Goal: Communication & Community: Answer question/provide support

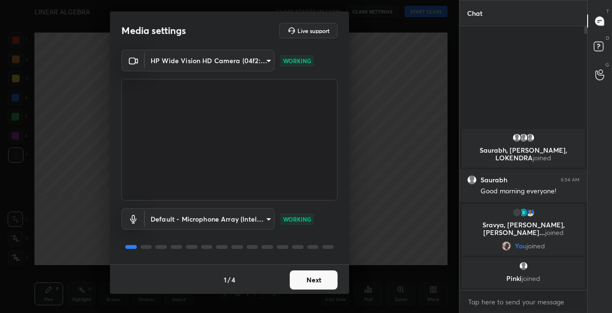
click at [310, 280] on button "Next" at bounding box center [314, 279] width 48 height 19
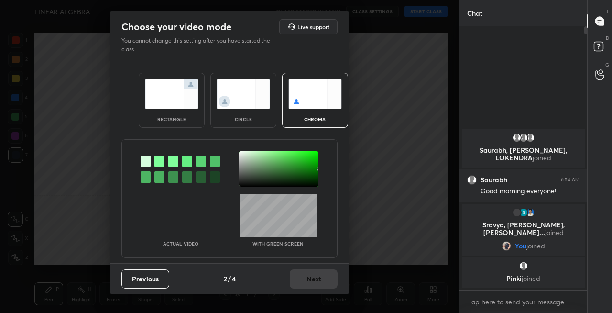
click at [178, 107] on img at bounding box center [172, 94] width 54 height 30
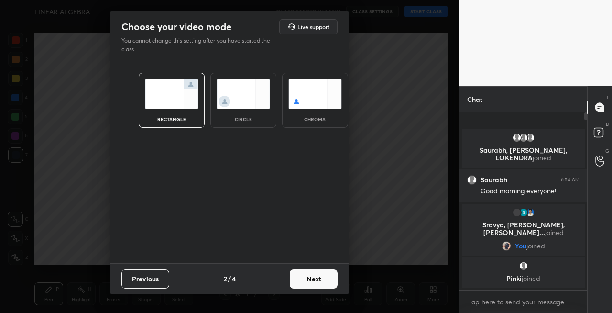
click at [318, 282] on button "Next" at bounding box center [314, 278] width 48 height 19
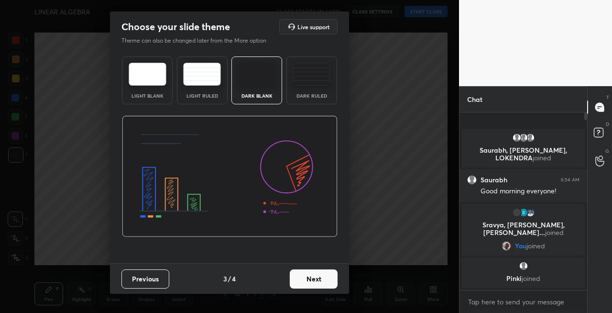
click at [323, 281] on button "Next" at bounding box center [314, 278] width 48 height 19
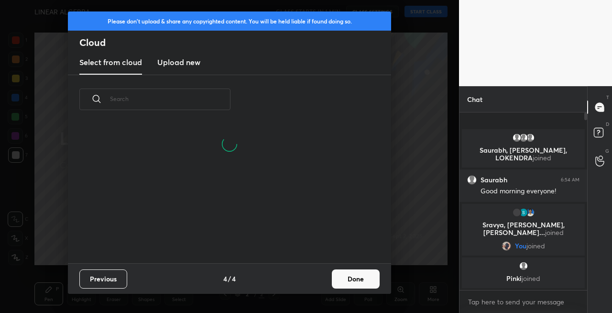
scroll to position [93, 307]
click at [356, 280] on button "Done" at bounding box center [356, 278] width 48 height 19
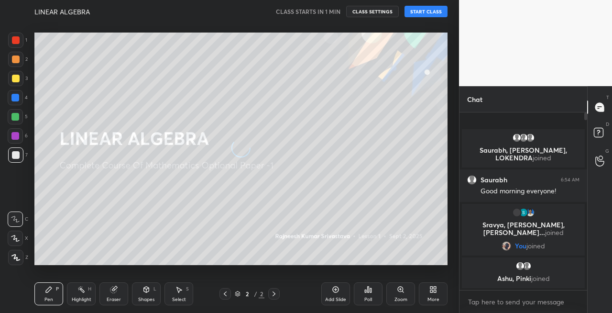
scroll to position [0, 0]
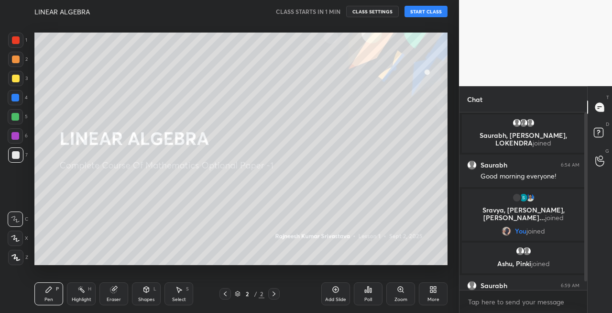
click at [429, 11] on button "START CLASS" at bounding box center [426, 11] width 43 height 11
click at [14, 81] on div at bounding box center [16, 79] width 8 height 8
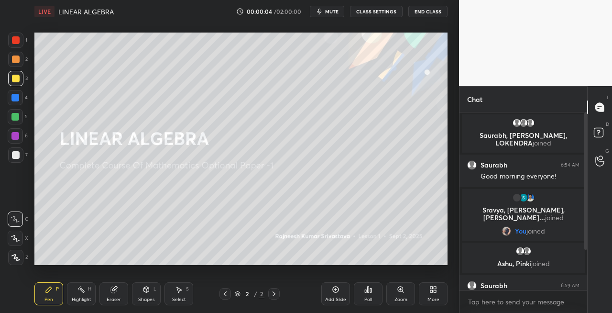
click at [16, 240] on icon at bounding box center [15, 238] width 9 height 7
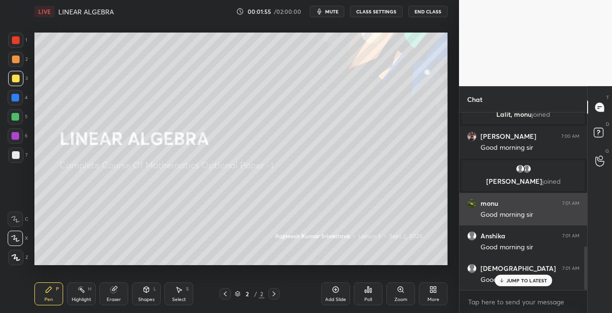
scroll to position [547, 0]
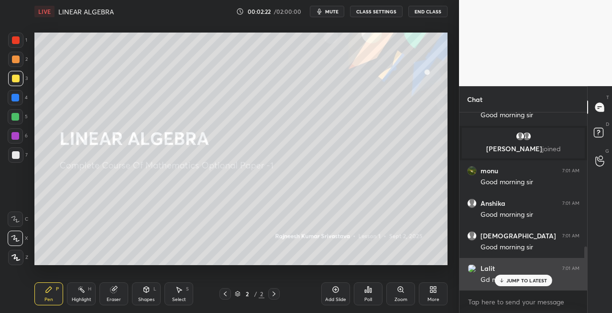
click at [516, 280] on p "JUMP TO LATEST" at bounding box center [527, 281] width 41 height 6
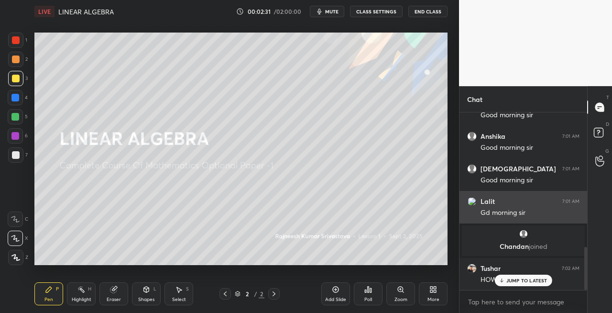
scroll to position [587, 0]
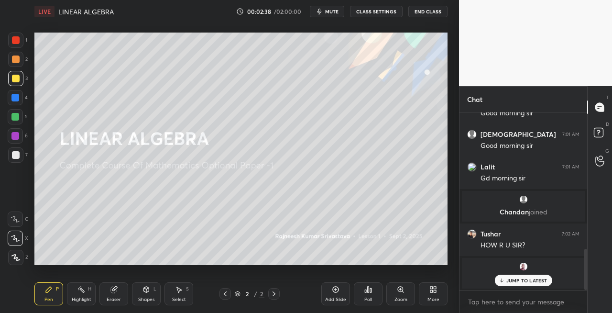
click at [526, 282] on p "JUMP TO LATEST" at bounding box center [527, 281] width 41 height 6
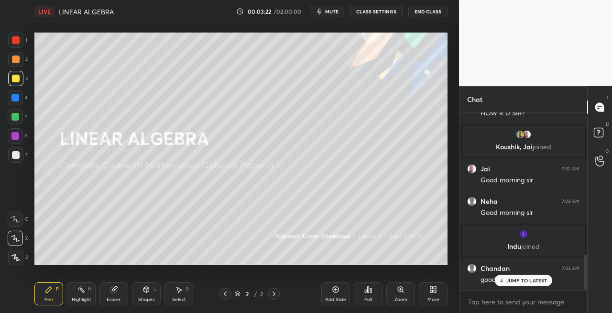
scroll to position [753, 0]
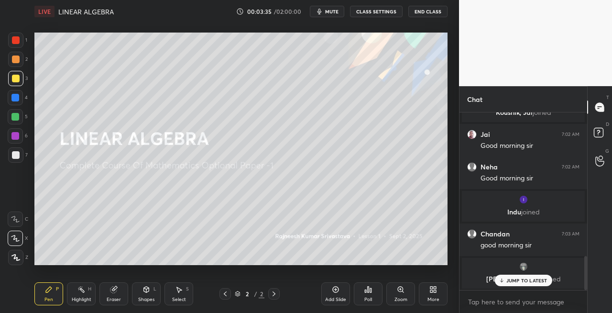
click at [519, 281] on p "JUMP TO LATEST" at bounding box center [527, 281] width 41 height 6
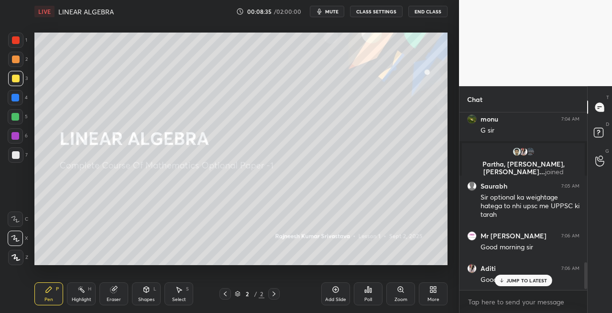
scroll to position [1002, 0]
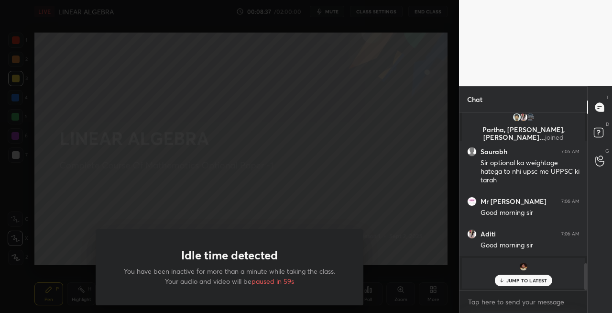
click at [258, 284] on span "paused in 59s" at bounding box center [273, 281] width 43 height 9
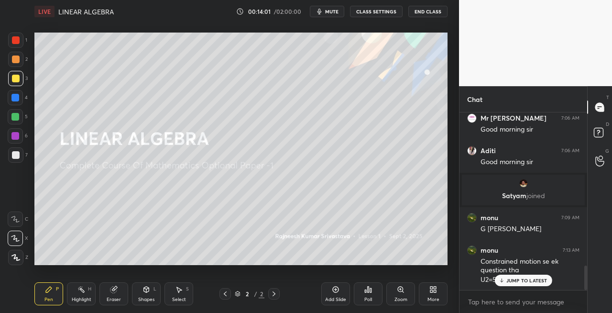
scroll to position [1118, 0]
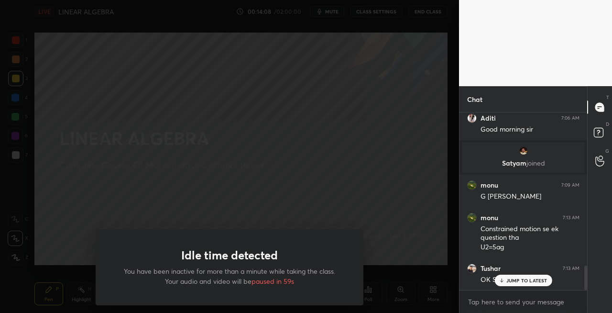
click at [274, 262] on h1 "Idle time detected" at bounding box center [229, 255] width 97 height 14
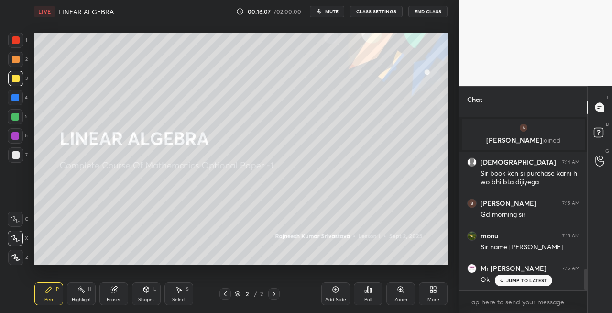
scroll to position [1332, 0]
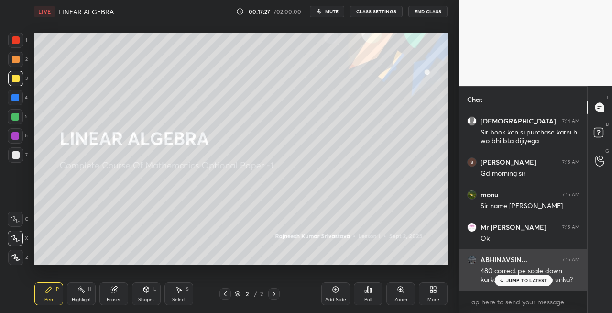
click at [516, 284] on div "JUMP TO LATEST" at bounding box center [523, 280] width 57 height 11
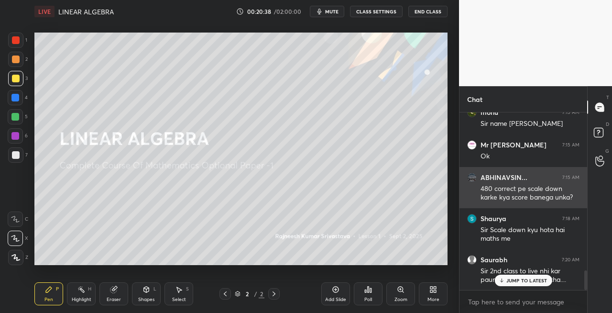
scroll to position [1473, 0]
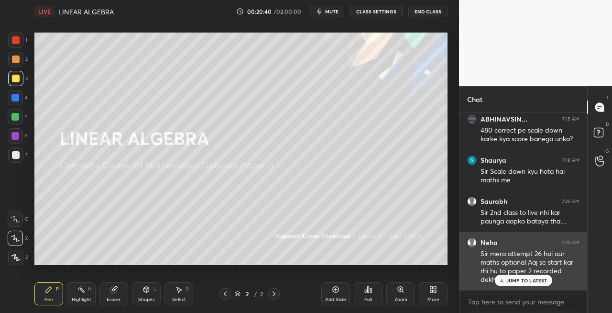
click at [523, 278] on p "JUMP TO LATEST" at bounding box center [527, 281] width 41 height 6
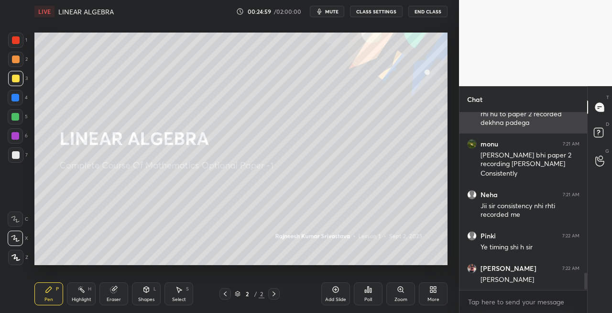
scroll to position [1662, 0]
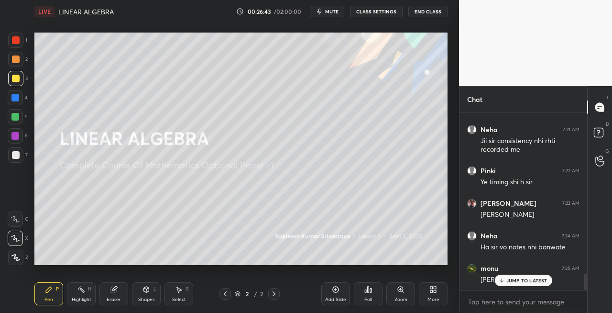
scroll to position [1736, 0]
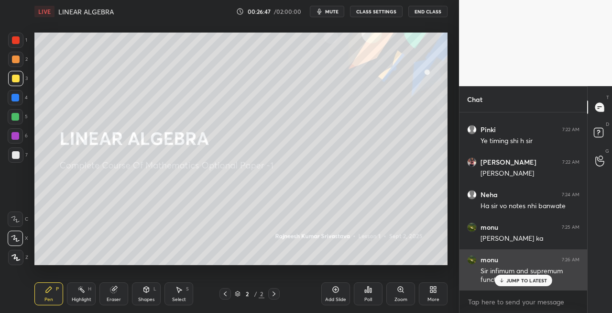
click at [514, 285] on div "JUMP TO LATEST" at bounding box center [523, 280] width 57 height 11
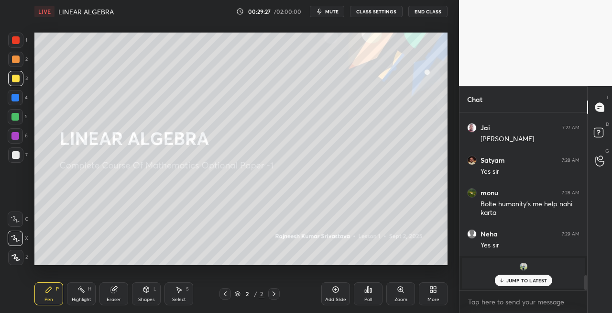
scroll to position [1974, 0]
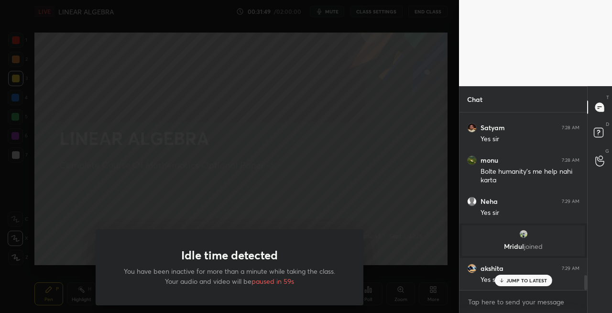
click at [261, 254] on div "Idle time detected You have been inactive for more than a minute while taking t…" at bounding box center [229, 156] width 459 height 313
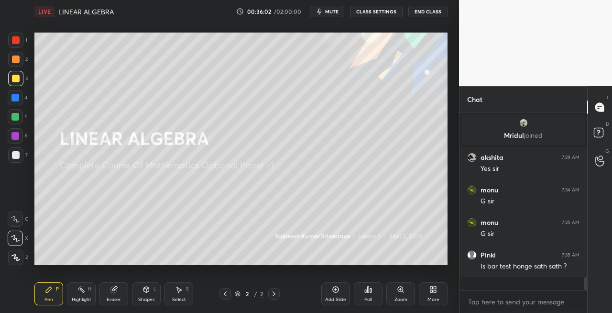
scroll to position [2072, 0]
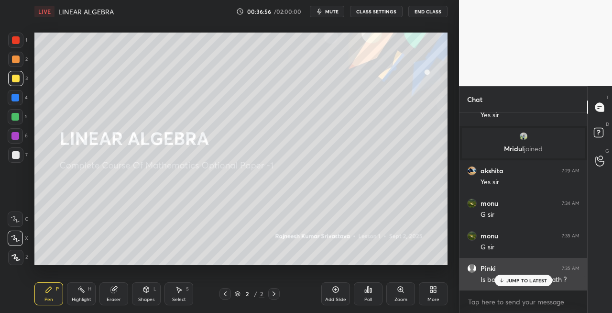
click at [517, 280] on p "JUMP TO LATEST" at bounding box center [527, 281] width 41 height 6
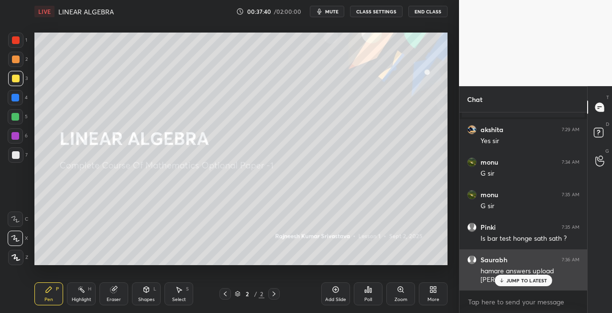
click at [518, 281] on p "JUMP TO LATEST" at bounding box center [527, 281] width 41 height 6
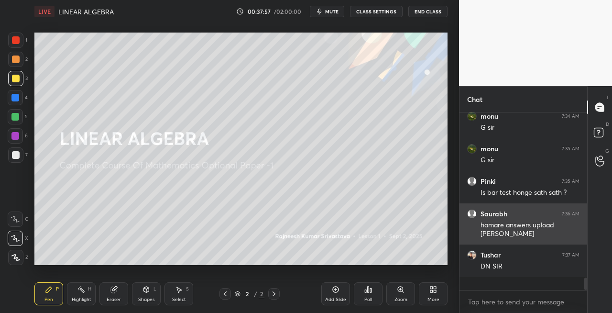
scroll to position [2146, 0]
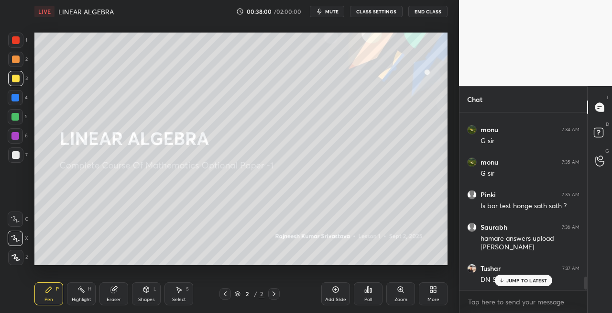
click at [510, 279] on p "JUMP TO LATEST" at bounding box center [527, 281] width 41 height 6
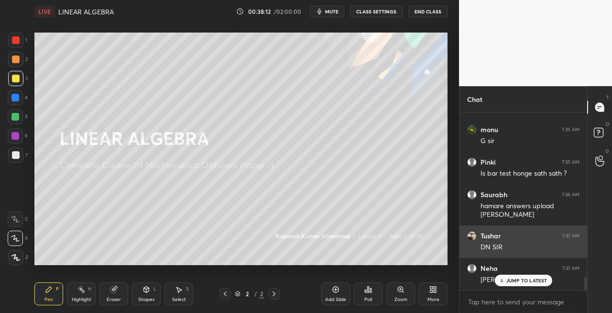
scroll to position [2211, 0]
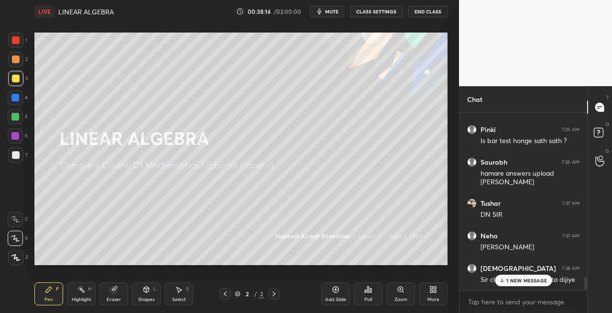
click at [521, 280] on p "1 NEW MESSAGE" at bounding box center [527, 281] width 41 height 6
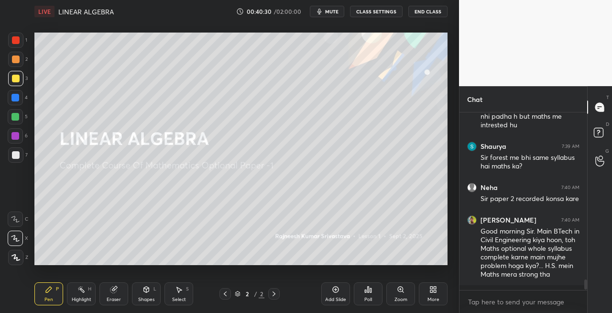
scroll to position [2633, 0]
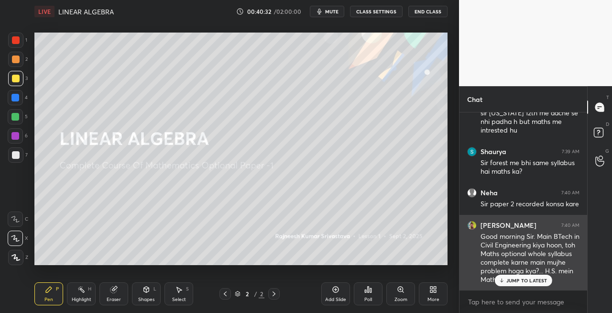
click at [521, 270] on div "Good morning Sir. Main BTech in Civil Engineering kiya hoon, toh Maths optional…" at bounding box center [530, 258] width 99 height 53
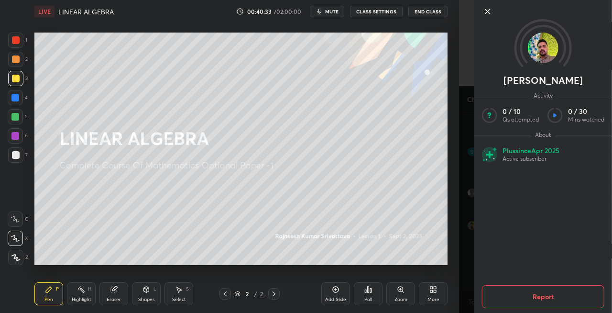
click at [485, 13] on icon at bounding box center [487, 11] width 11 height 11
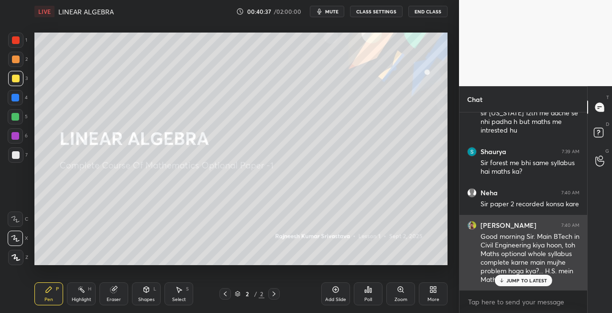
click at [530, 262] on div "Good morning Sir. Main BTech in Civil Engineering kiya hoon, toh Maths optional…" at bounding box center [530, 258] width 99 height 53
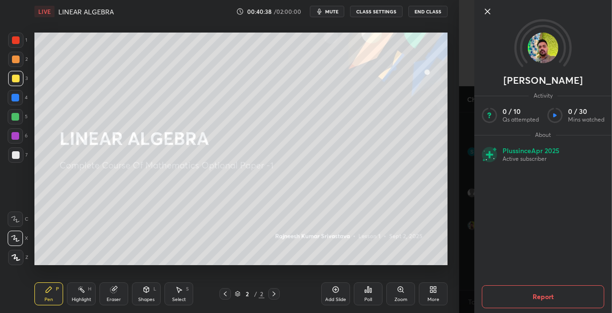
click at [489, 10] on icon at bounding box center [488, 11] width 5 height 5
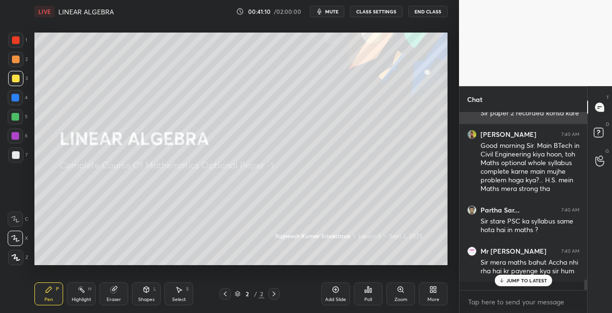
scroll to position [2756, 0]
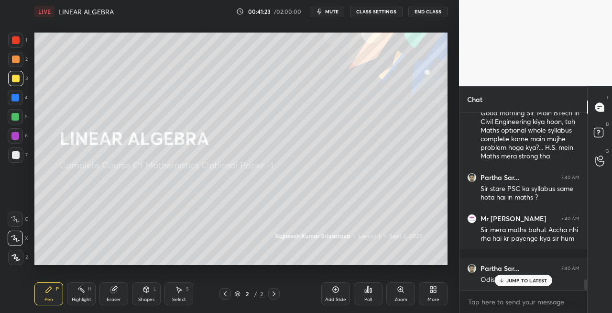
click at [165, 296] on div "Select S" at bounding box center [179, 293] width 29 height 23
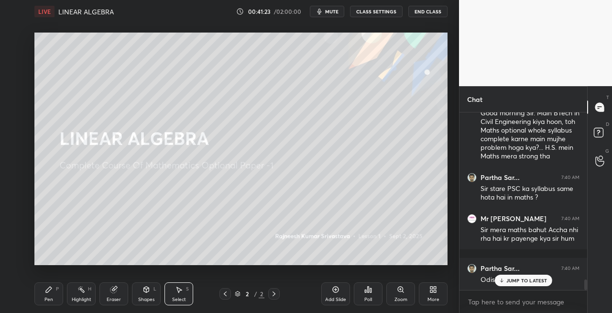
click at [139, 290] on div "Shapes L" at bounding box center [146, 293] width 29 height 23
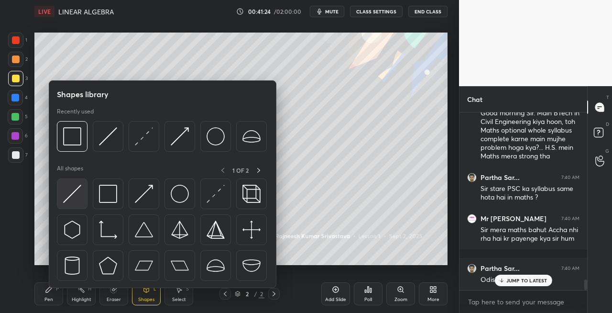
click at [72, 200] on img at bounding box center [72, 194] width 18 height 18
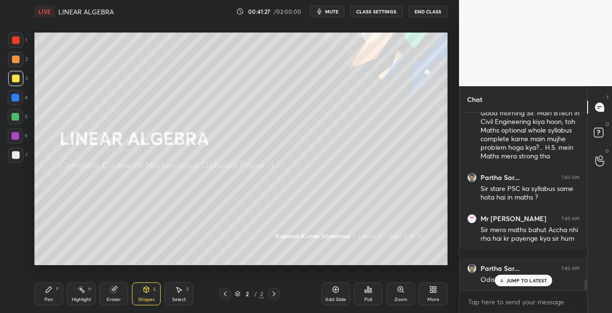
click at [56, 292] on div "Pen P" at bounding box center [48, 293] width 29 height 23
click at [122, 288] on div "Eraser" at bounding box center [114, 293] width 29 height 23
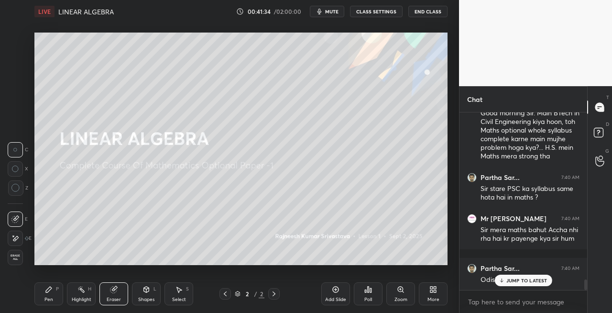
click at [61, 293] on div "Pen P" at bounding box center [48, 293] width 29 height 23
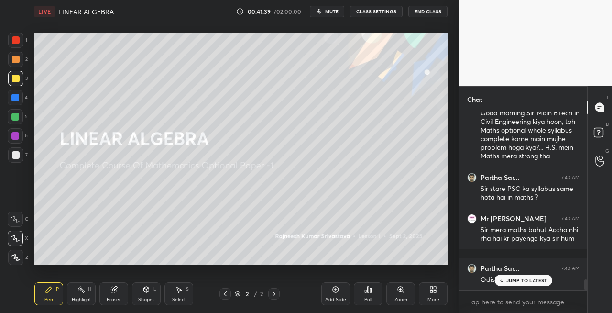
click at [149, 296] on div "Shapes L" at bounding box center [146, 293] width 29 height 23
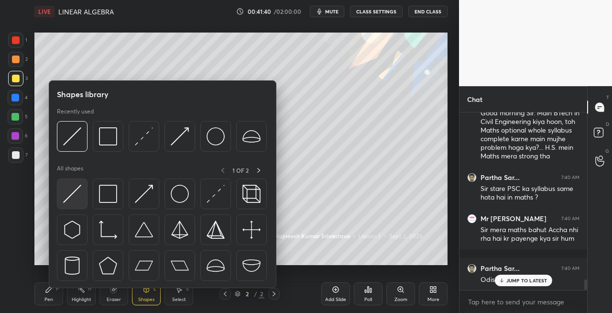
click at [81, 199] on img at bounding box center [72, 194] width 18 height 18
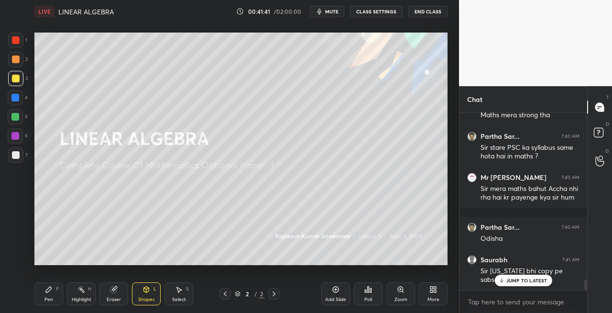
scroll to position [2882, 0]
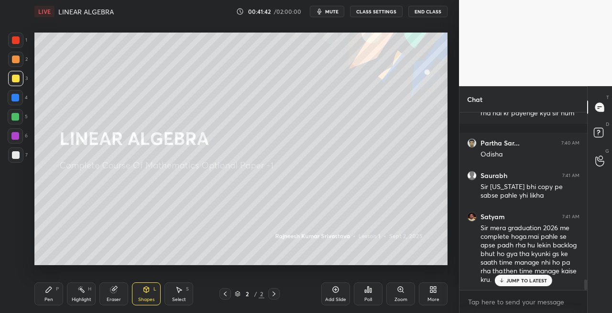
click at [58, 300] on div "Pen P" at bounding box center [48, 293] width 29 height 23
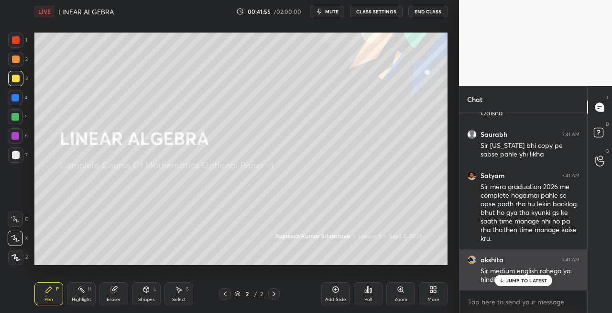
click at [512, 283] on p "JUMP TO LATEST" at bounding box center [527, 281] width 41 height 6
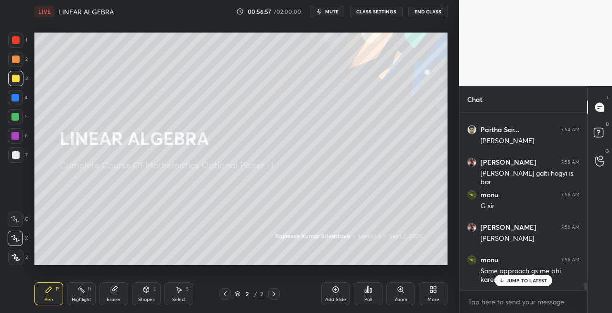
scroll to position [4019, 0]
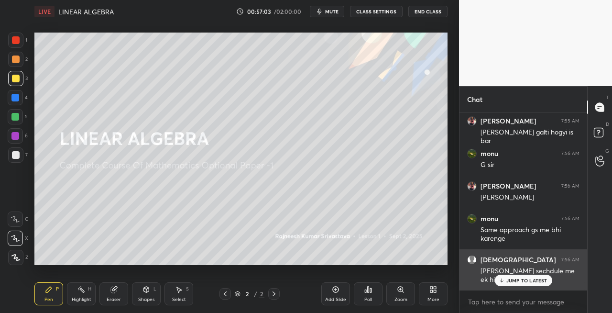
click at [510, 278] on p "JUMP TO LATEST" at bounding box center [527, 281] width 41 height 6
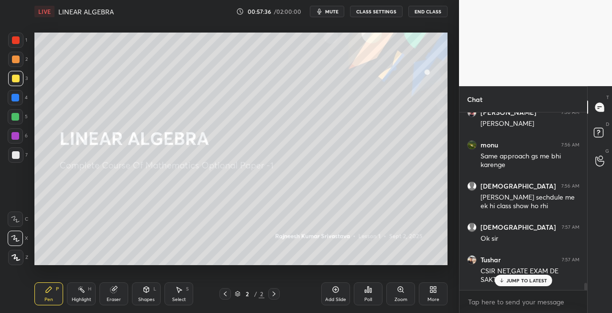
scroll to position [4134, 0]
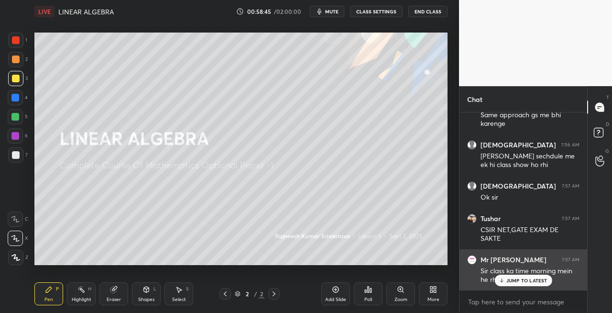
click at [509, 278] on p "JUMP TO LATEST" at bounding box center [527, 281] width 41 height 6
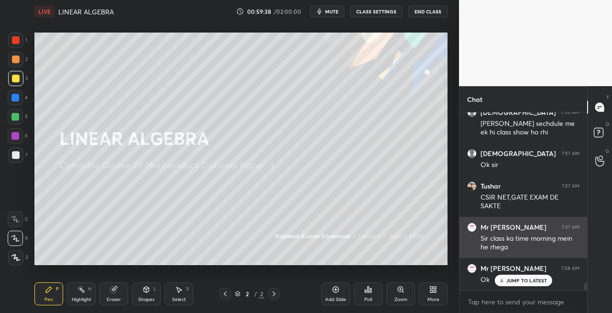
scroll to position [4199, 0]
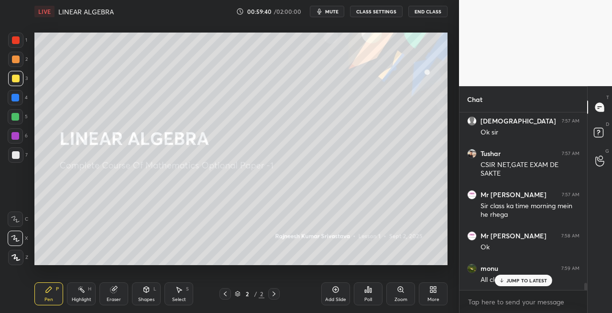
click at [509, 280] on p "JUMP TO LATEST" at bounding box center [527, 281] width 41 height 6
click at [154, 296] on div "Shapes L" at bounding box center [146, 293] width 29 height 23
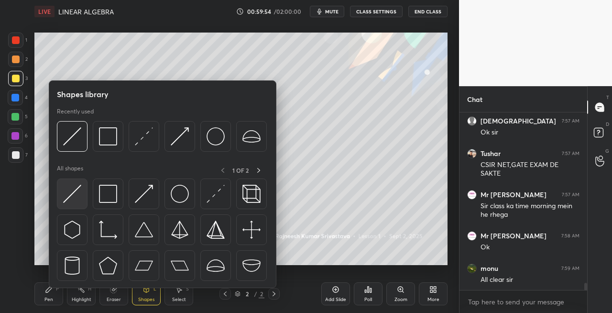
click at [71, 199] on img at bounding box center [72, 194] width 18 height 18
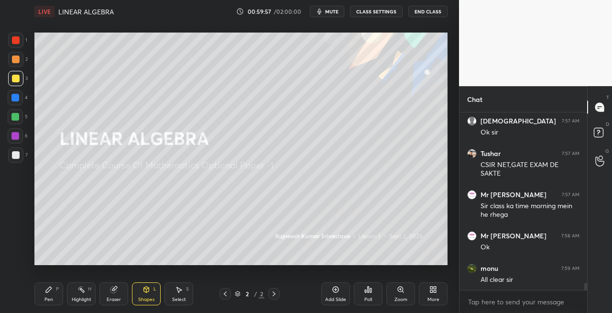
click at [47, 293] on icon at bounding box center [49, 290] width 8 height 8
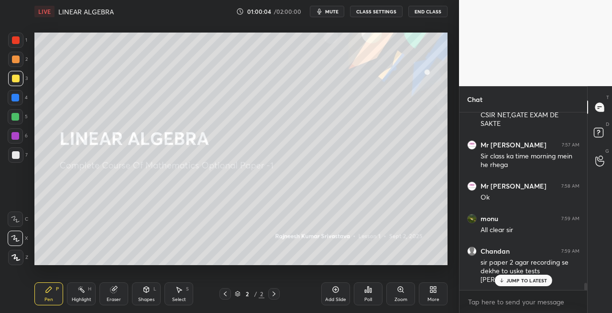
click at [145, 297] on div "Shapes" at bounding box center [146, 299] width 16 height 5
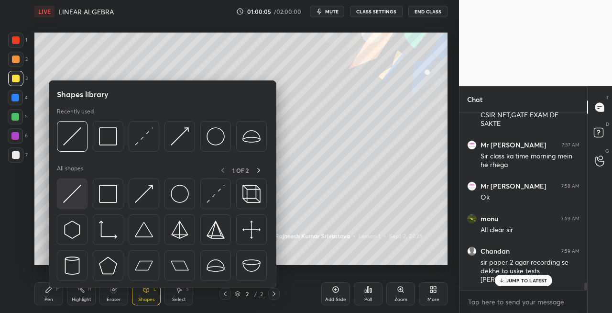
click at [66, 196] on img at bounding box center [72, 194] width 18 height 18
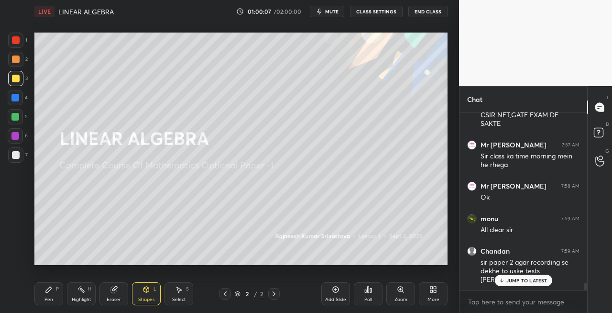
click at [50, 297] on div "Pen" at bounding box center [49, 299] width 9 height 5
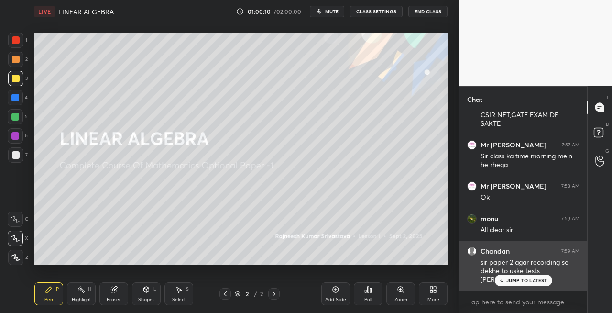
click at [520, 281] on p "JUMP TO LATEST" at bounding box center [527, 281] width 41 height 6
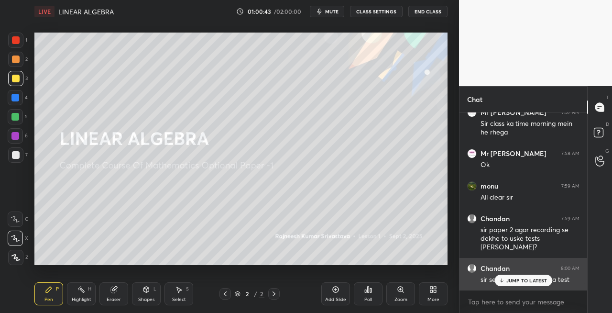
click at [507, 279] on p "JUMP TO LATEST" at bounding box center [527, 281] width 41 height 6
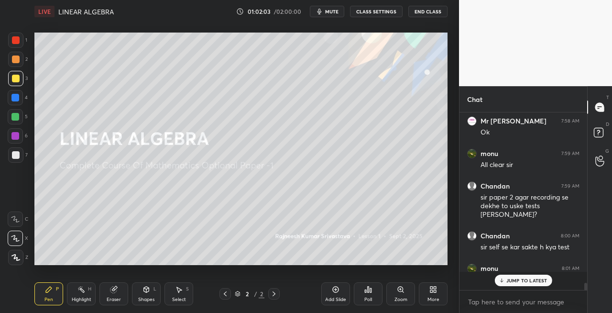
scroll to position [4314, 0]
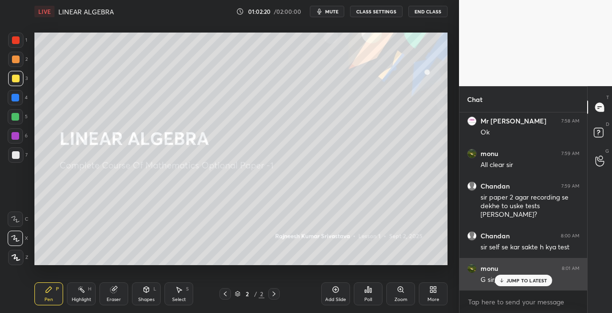
click at [519, 284] on div "JUMP TO LATEST" at bounding box center [523, 280] width 57 height 11
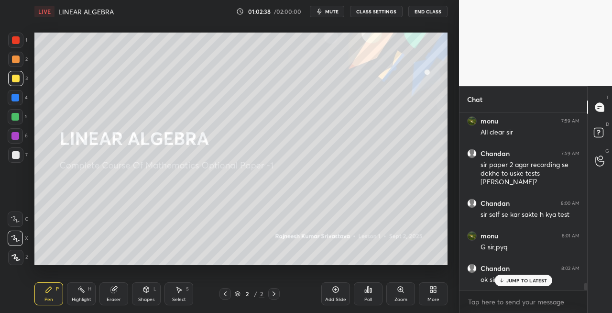
click at [14, 156] on div at bounding box center [16, 155] width 8 height 8
click at [121, 293] on div "Eraser" at bounding box center [114, 293] width 29 height 23
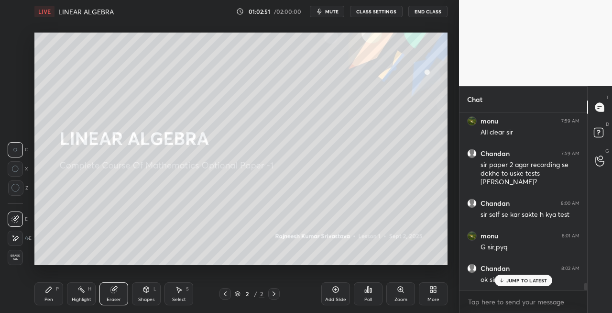
click at [59, 297] on div "Pen P" at bounding box center [48, 293] width 29 height 23
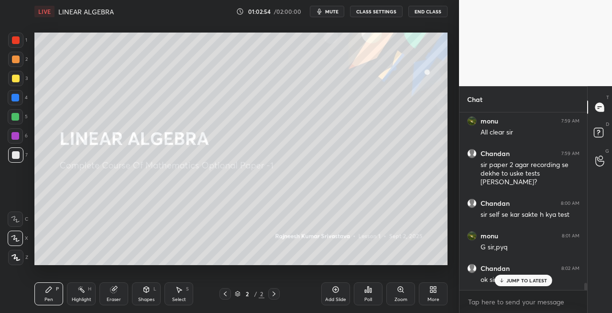
click at [150, 290] on icon at bounding box center [147, 290] width 8 height 8
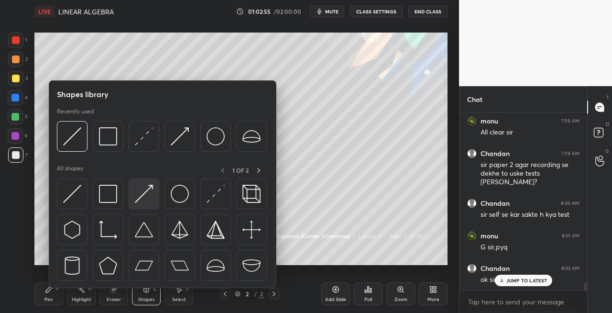
click at [143, 196] on img at bounding box center [144, 194] width 18 height 18
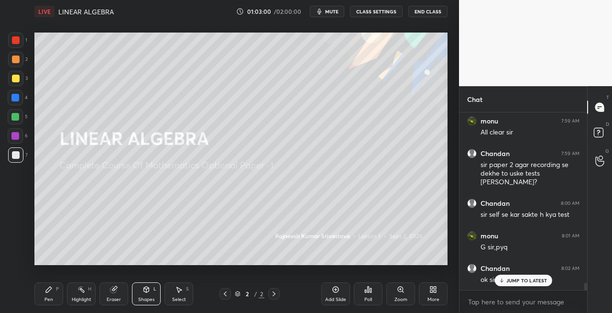
click at [49, 291] on icon at bounding box center [49, 290] width 8 height 8
click at [151, 288] on div "Shapes L" at bounding box center [146, 293] width 29 height 23
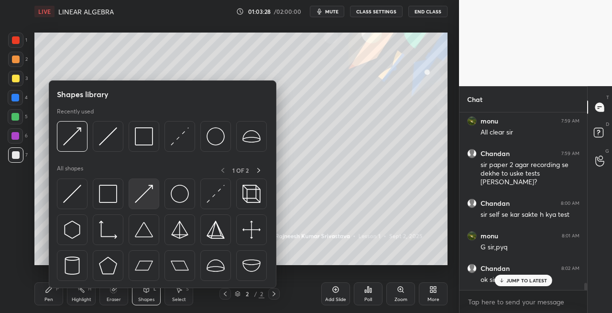
click at [141, 199] on img at bounding box center [144, 194] width 18 height 18
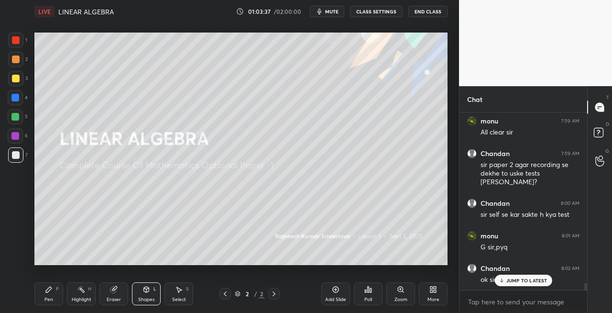
click at [56, 299] on div "Pen P" at bounding box center [48, 293] width 29 height 23
click at [117, 306] on div "Pen P Highlight H Eraser Shapes L Select S 2 / 2 Add Slide Poll Zoom More" at bounding box center [240, 294] width 413 height 38
click at [114, 296] on div "Eraser" at bounding box center [114, 293] width 29 height 23
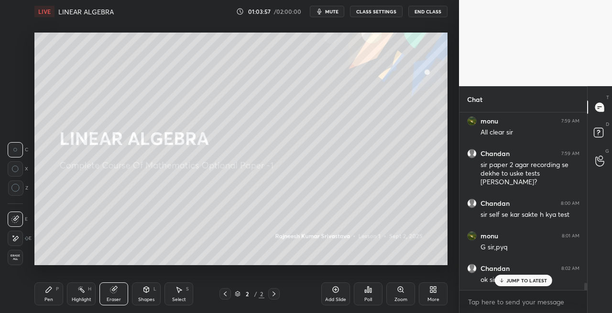
click at [56, 296] on div "Pen P" at bounding box center [48, 293] width 29 height 23
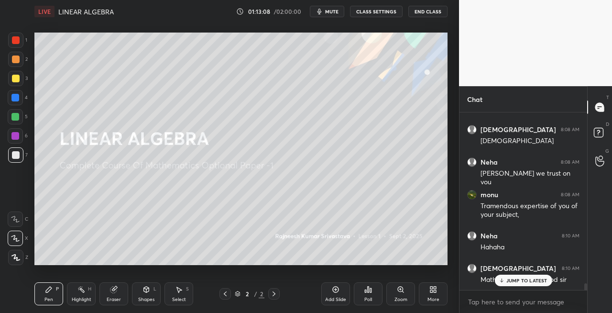
scroll to position [4743, 0]
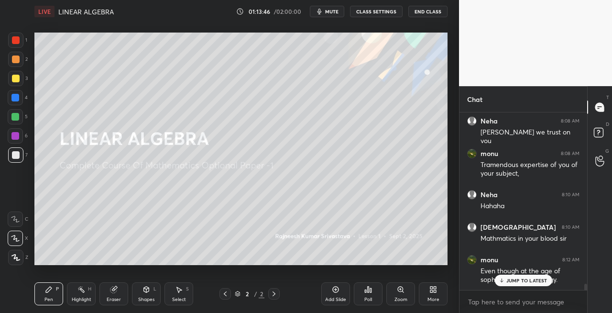
click at [276, 299] on div at bounding box center [273, 293] width 11 height 11
click at [336, 292] on icon at bounding box center [336, 290] width 6 height 6
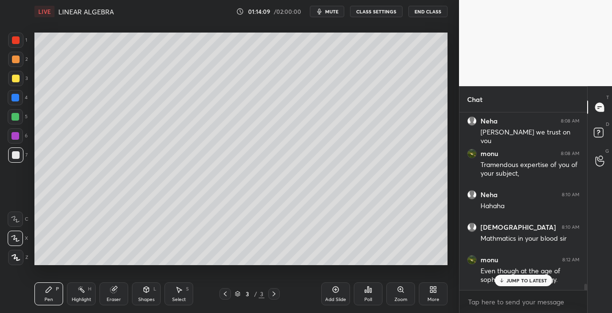
click at [116, 290] on icon at bounding box center [114, 290] width 6 height 6
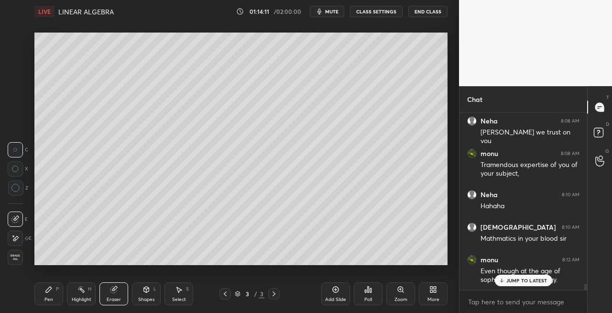
click at [12, 259] on span "Erase all" at bounding box center [15, 257] width 14 height 7
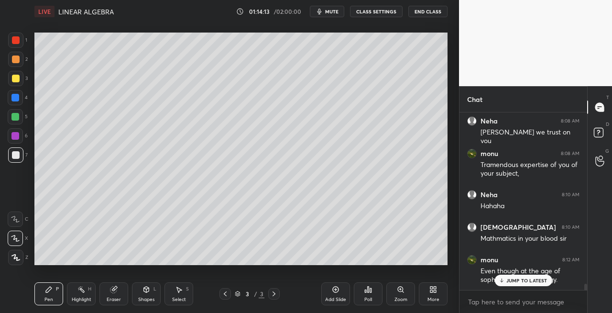
click at [225, 296] on icon at bounding box center [226, 294] width 8 height 8
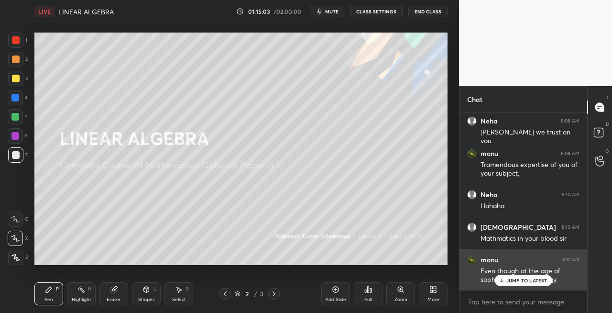
click at [513, 281] on p "JUMP TO LATEST" at bounding box center [527, 281] width 41 height 6
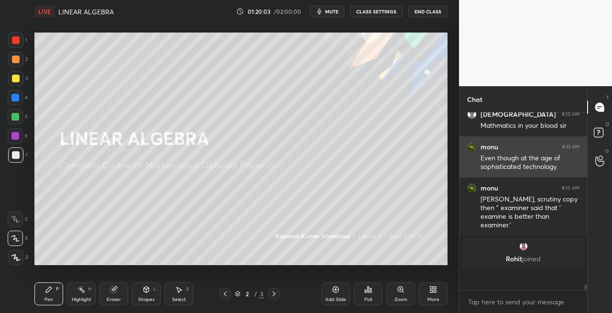
scroll to position [4836, 0]
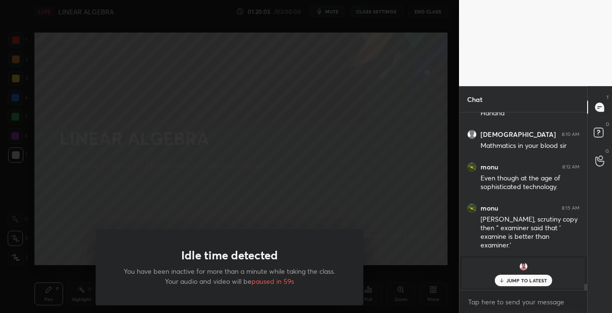
click at [267, 281] on span "paused in 59s" at bounding box center [273, 281] width 43 height 9
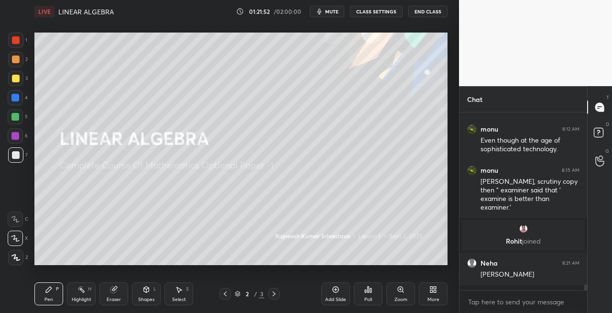
scroll to position [4868, 0]
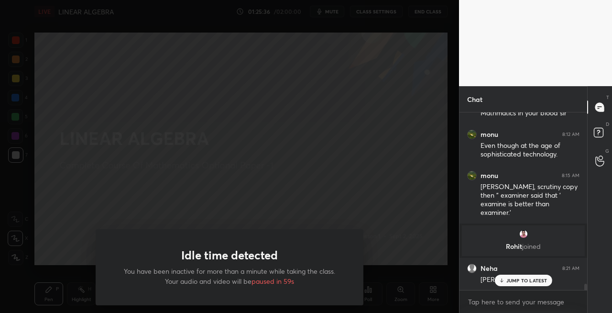
click at [253, 286] on p "You have been inactive for more than a minute while taking the class. Your audi…" at bounding box center [230, 276] width 222 height 20
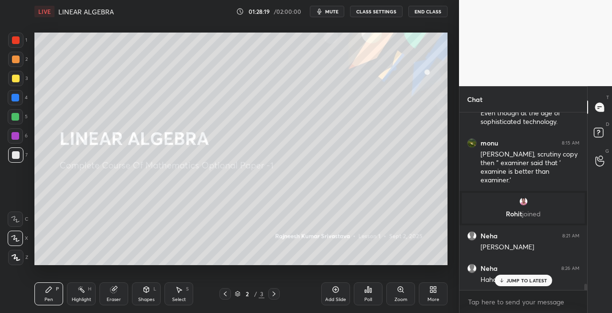
scroll to position [4933, 0]
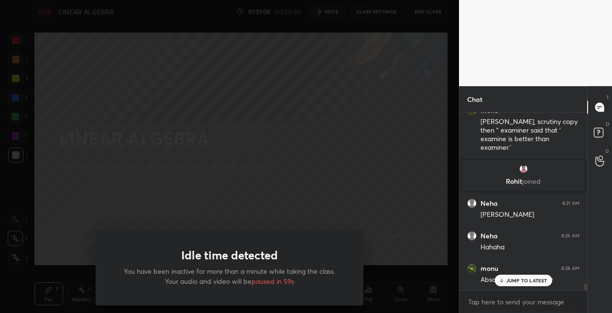
click at [260, 278] on p "You have been inactive for more than a minute while taking the class. Your audi…" at bounding box center [230, 276] width 222 height 20
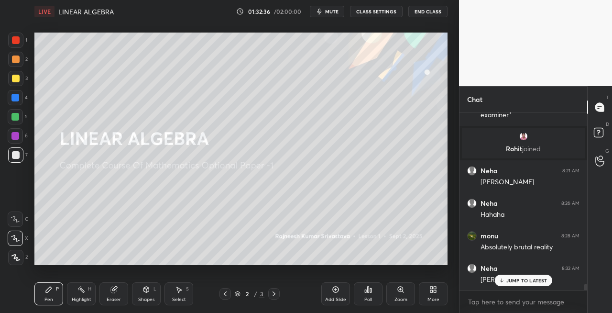
scroll to position [5007, 0]
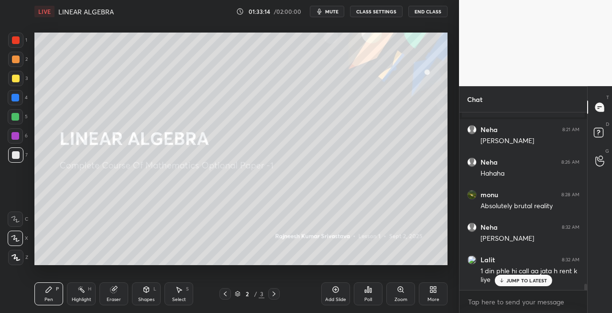
click at [508, 281] on p "JUMP TO LATEST" at bounding box center [527, 281] width 41 height 6
click at [276, 293] on icon at bounding box center [274, 294] width 8 height 8
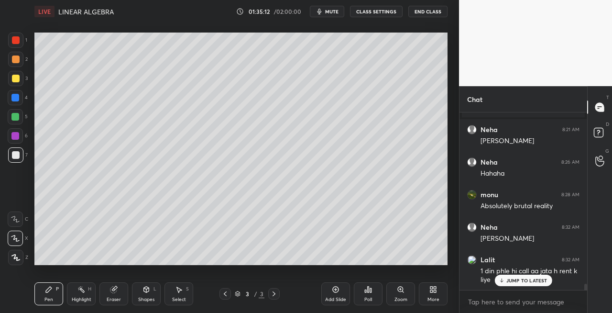
click at [329, 297] on div "Add Slide" at bounding box center [335, 299] width 21 height 5
click at [224, 294] on icon at bounding box center [226, 294] width 8 height 8
click at [225, 294] on icon at bounding box center [225, 293] width 3 height 5
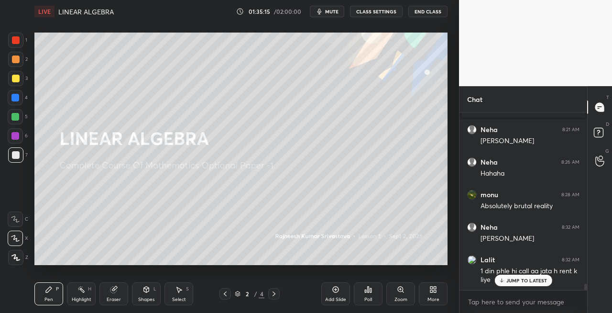
click at [269, 295] on div at bounding box center [273, 293] width 11 height 11
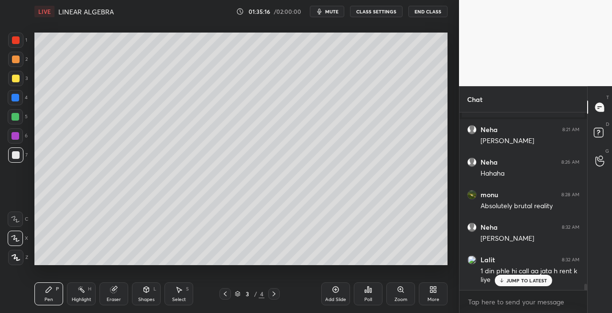
click at [16, 79] on div at bounding box center [16, 79] width 8 height 8
click at [148, 294] on div "Shapes L" at bounding box center [146, 293] width 29 height 23
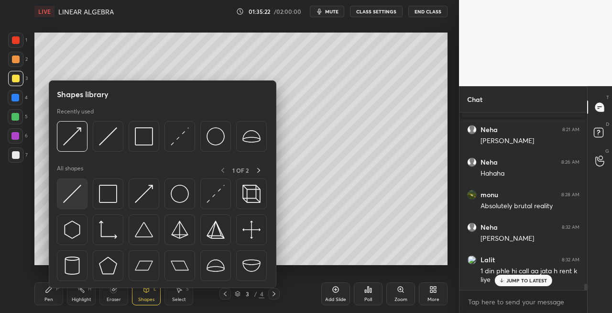
click at [73, 194] on img at bounding box center [72, 194] width 18 height 18
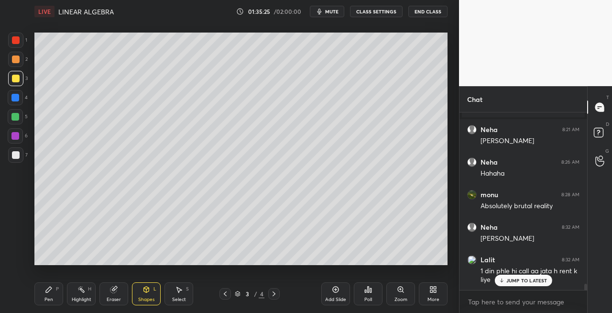
click at [54, 295] on div "Pen P" at bounding box center [48, 293] width 29 height 23
click at [18, 157] on div at bounding box center [16, 155] width 8 height 8
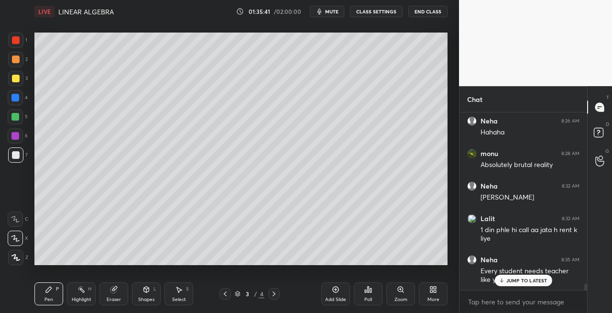
click at [147, 300] on div "Shapes" at bounding box center [146, 299] width 16 height 5
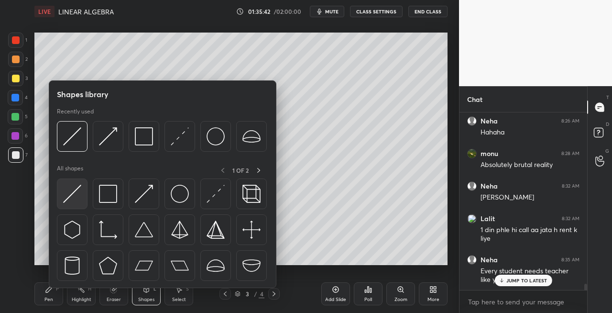
click at [68, 200] on img at bounding box center [72, 194] width 18 height 18
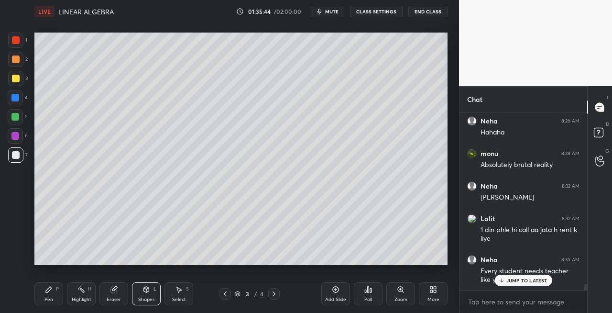
click at [54, 289] on div "Pen P" at bounding box center [48, 293] width 29 height 23
click at [141, 293] on div "Shapes L" at bounding box center [146, 293] width 29 height 23
click at [118, 291] on div "Eraser" at bounding box center [114, 293] width 29 height 23
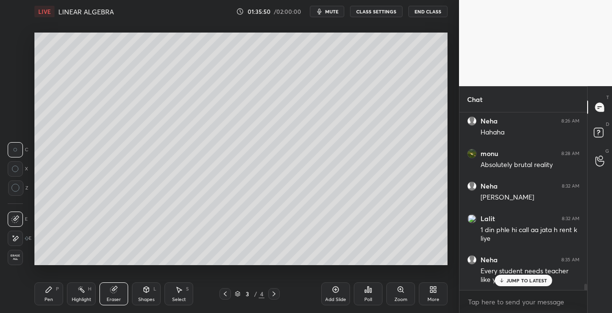
click at [144, 292] on icon at bounding box center [147, 290] width 8 height 8
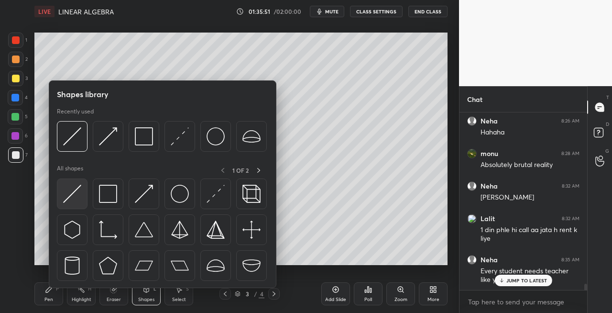
click at [71, 193] on img at bounding box center [72, 194] width 18 height 18
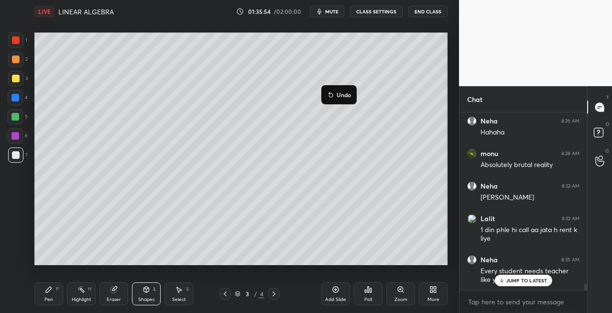
click at [56, 292] on div "Pen P" at bounding box center [48, 293] width 29 height 23
click at [144, 298] on div "Shapes" at bounding box center [146, 299] width 16 height 5
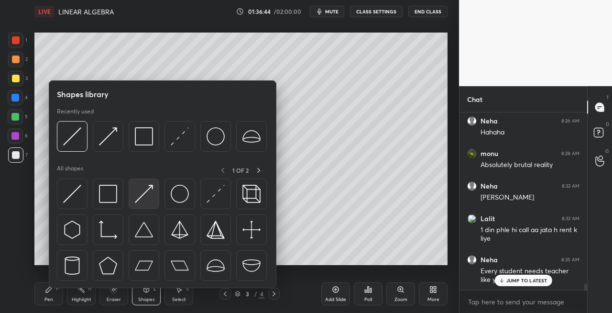
click at [138, 200] on img at bounding box center [144, 194] width 18 height 18
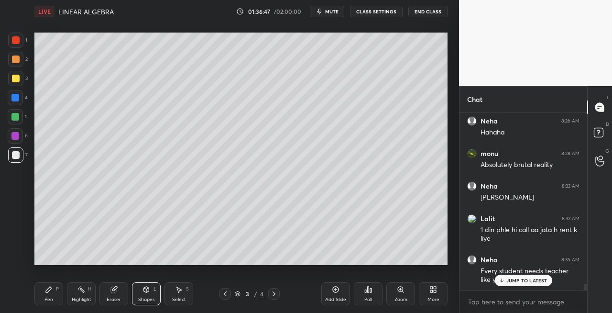
click at [52, 300] on div "Pen" at bounding box center [49, 299] width 9 height 5
click at [148, 298] on div "Shapes" at bounding box center [146, 299] width 16 height 5
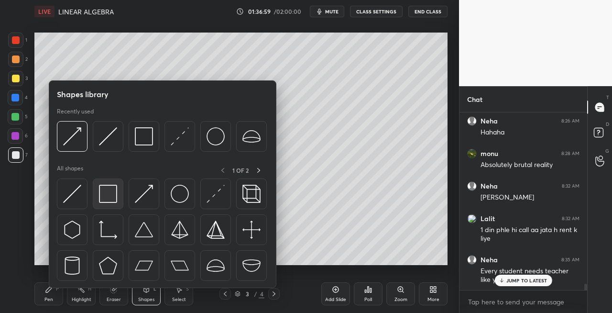
click at [108, 200] on img at bounding box center [108, 194] width 18 height 18
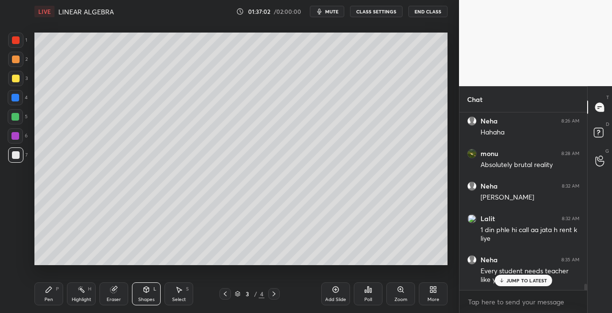
click at [60, 297] on div "Pen P" at bounding box center [48, 293] width 29 height 23
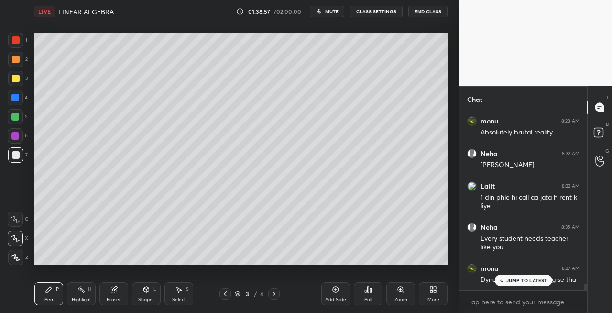
click at [144, 295] on div "Shapes L" at bounding box center [146, 293] width 29 height 23
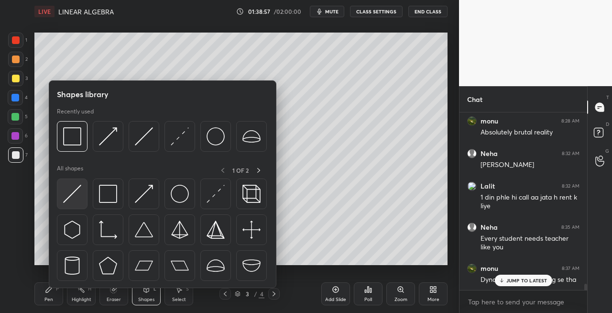
click at [71, 200] on img at bounding box center [72, 194] width 18 height 18
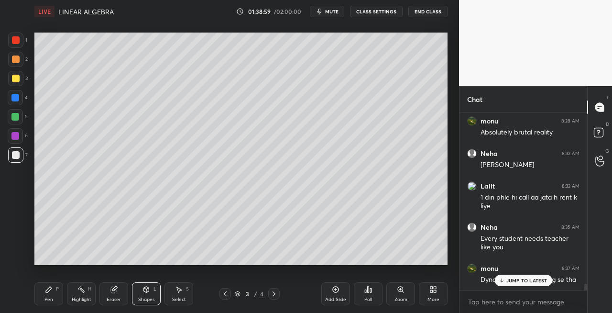
click at [52, 290] on icon at bounding box center [49, 290] width 8 height 8
click at [229, 294] on icon at bounding box center [226, 294] width 8 height 8
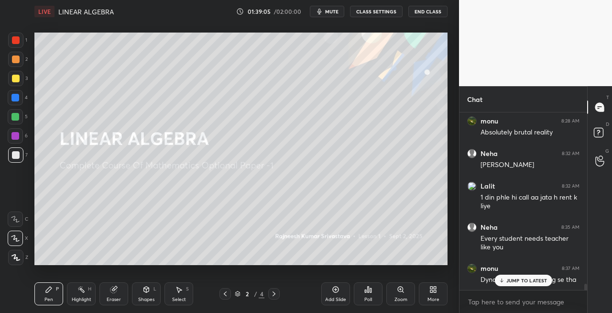
click at [20, 78] on div at bounding box center [15, 78] width 15 height 15
click at [270, 291] on div at bounding box center [273, 293] width 11 height 11
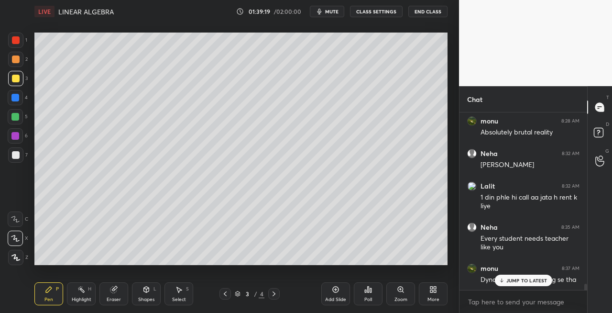
click at [231, 296] on div at bounding box center [225, 293] width 11 height 11
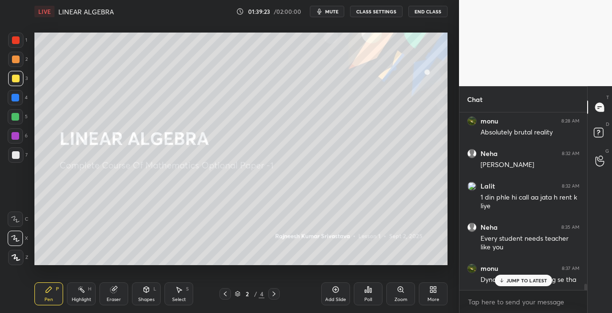
click at [118, 289] on div "Eraser" at bounding box center [114, 293] width 29 height 23
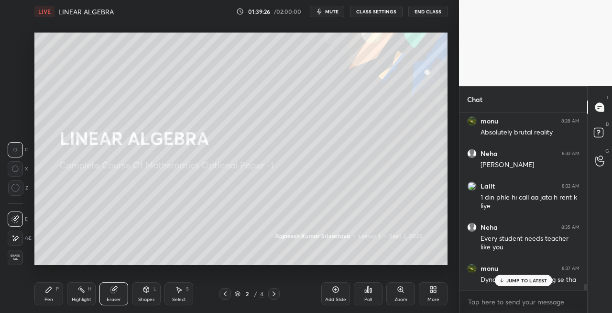
click at [55, 296] on div "Pen P" at bounding box center [48, 293] width 29 height 23
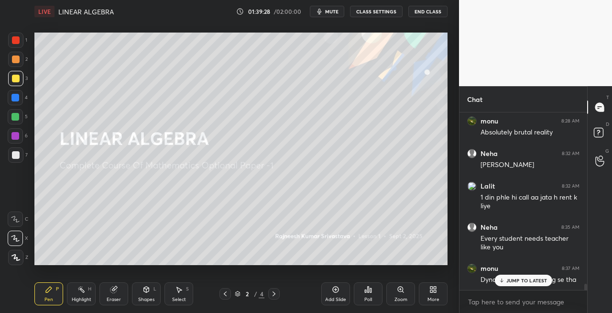
click at [271, 295] on icon at bounding box center [274, 294] width 8 height 8
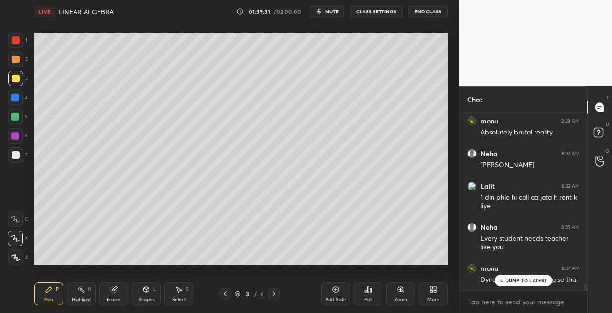
click at [220, 292] on div at bounding box center [225, 293] width 11 height 11
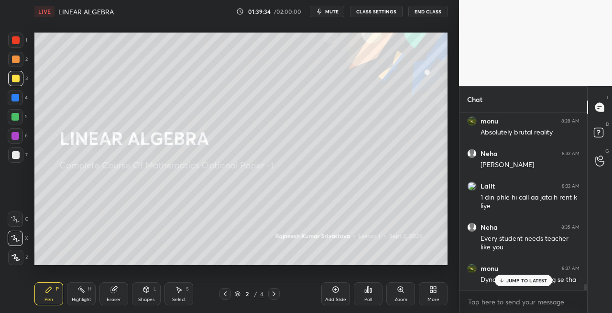
click at [275, 298] on div at bounding box center [273, 293] width 11 height 11
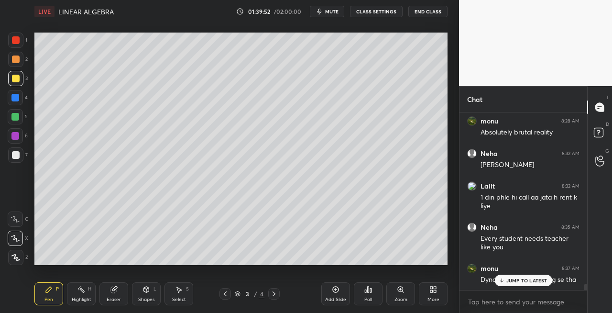
click at [223, 293] on icon at bounding box center [226, 294] width 8 height 8
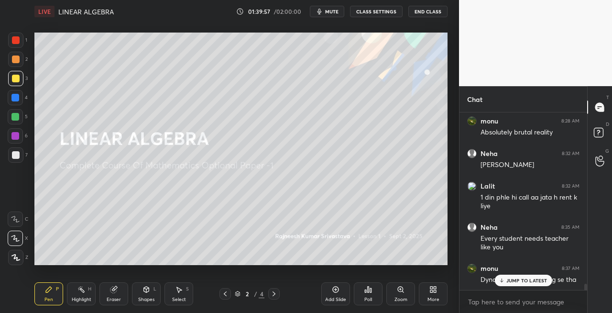
click at [270, 295] on icon at bounding box center [274, 294] width 8 height 8
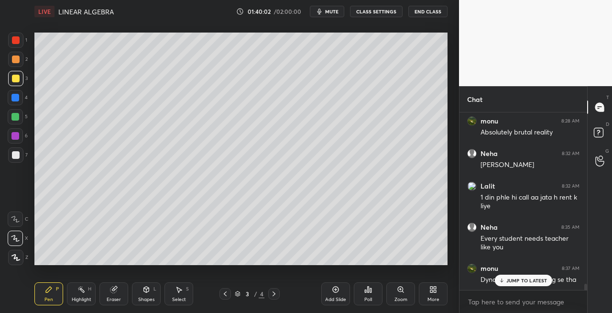
click at [227, 296] on icon at bounding box center [226, 294] width 8 height 8
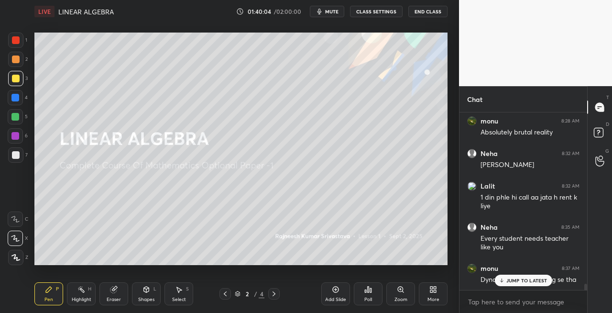
click at [275, 299] on div at bounding box center [273, 293] width 11 height 11
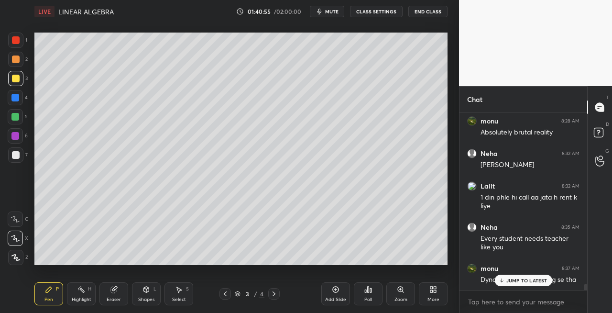
click at [117, 303] on div "Eraser" at bounding box center [114, 293] width 29 height 23
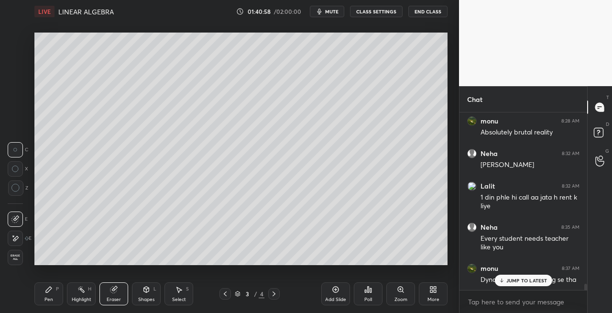
click at [48, 302] on div "Pen" at bounding box center [49, 299] width 9 height 5
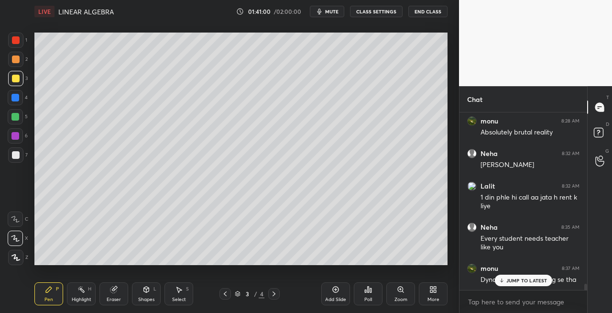
click at [146, 298] on div "Shapes" at bounding box center [146, 299] width 16 height 5
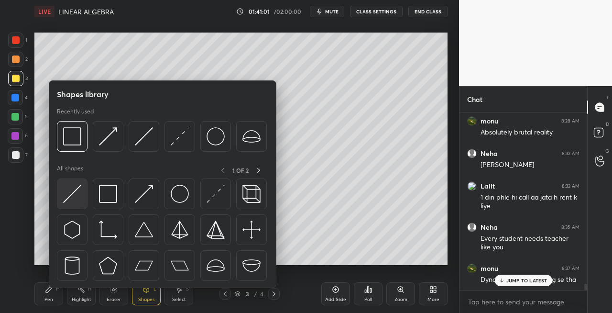
click at [69, 201] on img at bounding box center [72, 194] width 18 height 18
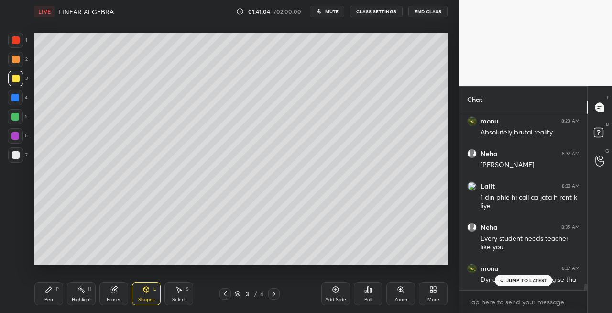
click at [222, 296] on icon at bounding box center [226, 294] width 8 height 8
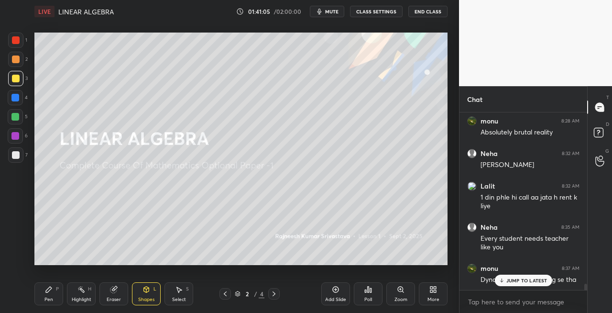
scroll to position [5113, 0]
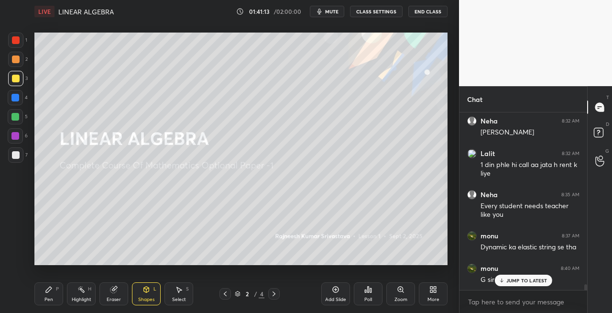
click at [274, 297] on icon at bounding box center [274, 294] width 8 height 8
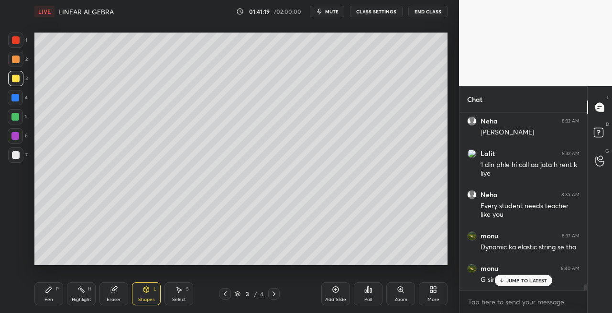
click at [217, 296] on div "3 / 4" at bounding box center [250, 293] width 144 height 11
click at [224, 296] on icon at bounding box center [226, 294] width 8 height 8
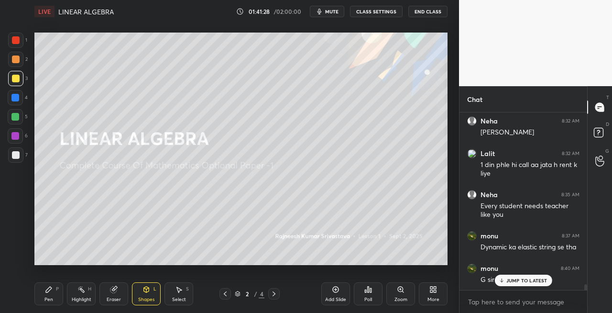
click at [273, 294] on icon at bounding box center [274, 294] width 8 height 8
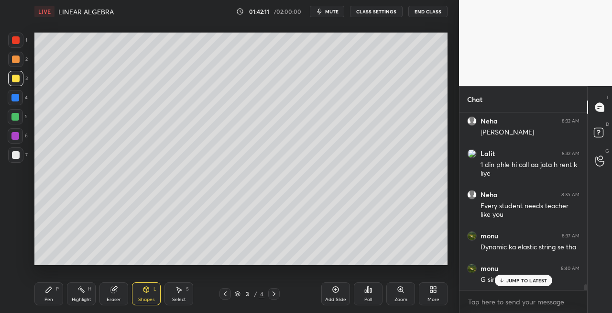
click at [276, 293] on icon at bounding box center [274, 294] width 8 height 8
click at [275, 293] on icon at bounding box center [274, 293] width 3 height 5
click at [223, 295] on icon at bounding box center [226, 294] width 8 height 8
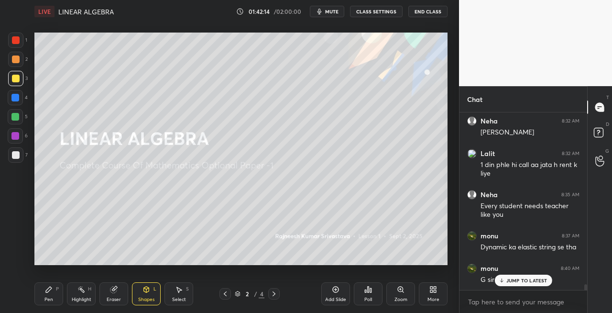
click at [272, 293] on icon at bounding box center [274, 294] width 8 height 8
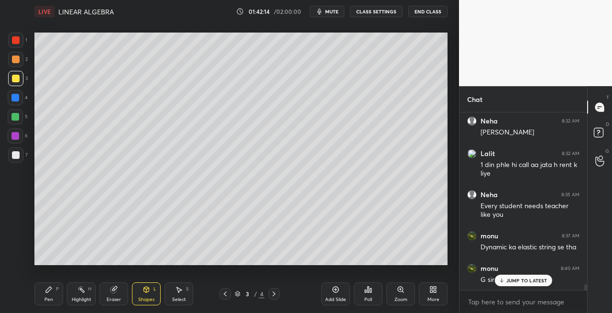
click at [277, 296] on icon at bounding box center [274, 294] width 8 height 8
click at [50, 302] on div "Pen" at bounding box center [49, 299] width 9 height 5
click at [158, 295] on div "Shapes L" at bounding box center [146, 293] width 29 height 23
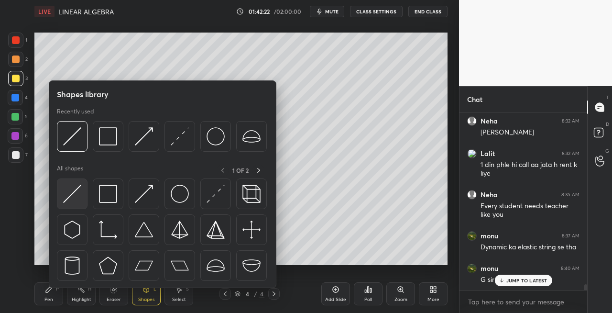
click at [72, 193] on img at bounding box center [72, 194] width 18 height 18
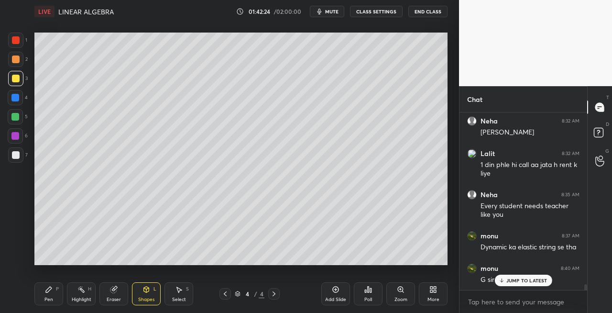
click at [56, 298] on div "Pen P" at bounding box center [48, 293] width 29 height 23
click at [115, 294] on div "Eraser" at bounding box center [114, 293] width 29 height 23
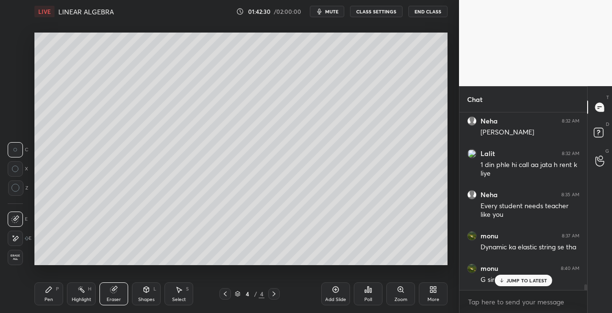
click at [56, 296] on div "Pen P" at bounding box center [48, 293] width 29 height 23
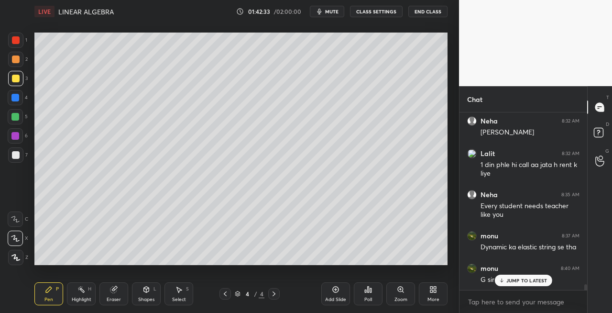
click at [151, 295] on div "Shapes L" at bounding box center [146, 293] width 29 height 23
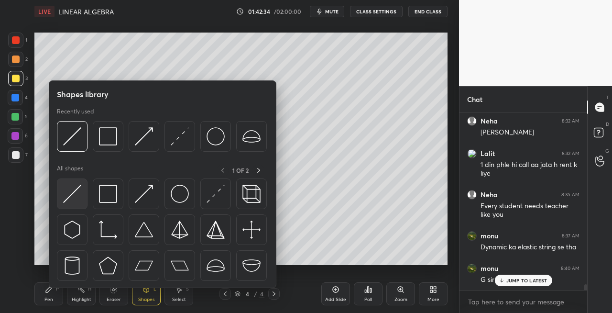
click at [73, 197] on img at bounding box center [72, 194] width 18 height 18
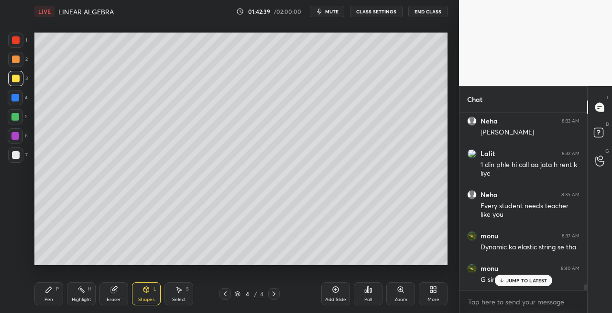
click at [64, 297] on div "Pen P Highlight H Eraser Shapes L Select S" at bounding box center [106, 293] width 144 height 23
click at [62, 287] on div "Pen P" at bounding box center [48, 293] width 29 height 23
click at [14, 157] on div at bounding box center [16, 155] width 8 height 8
click at [152, 290] on div "Shapes L" at bounding box center [146, 293] width 29 height 23
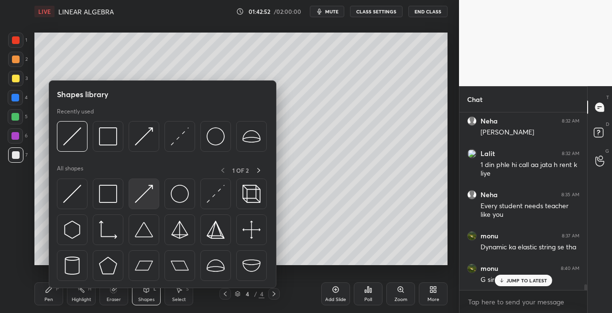
click at [141, 195] on img at bounding box center [144, 194] width 18 height 18
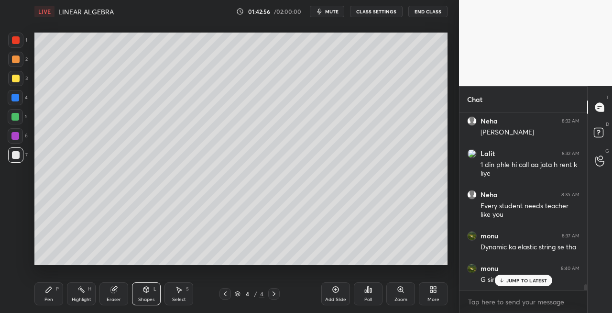
click at [60, 292] on div "Pen P" at bounding box center [48, 293] width 29 height 23
click at [111, 287] on icon at bounding box center [114, 290] width 8 height 8
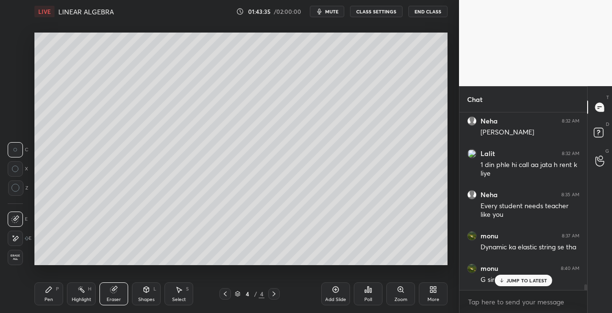
click at [47, 292] on icon at bounding box center [49, 290] width 6 height 6
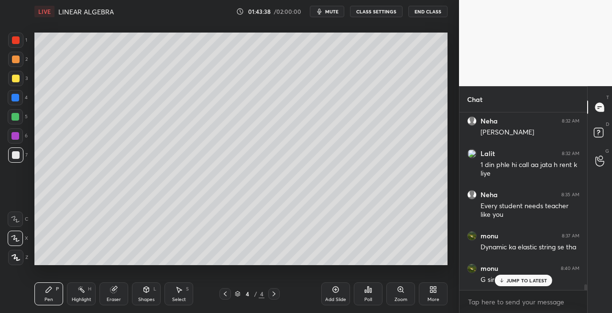
click at [145, 292] on icon at bounding box center [146, 290] width 5 height 6
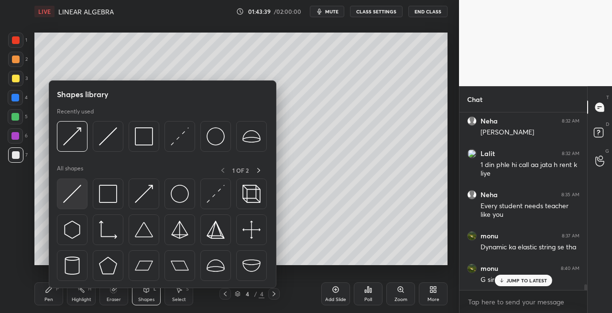
click at [74, 202] on img at bounding box center [72, 194] width 18 height 18
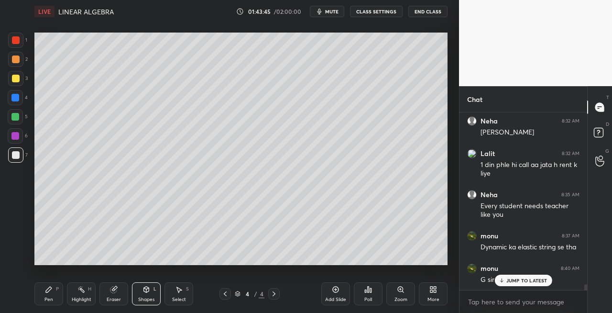
click at [58, 292] on div "Pen P" at bounding box center [48, 293] width 29 height 23
click at [120, 307] on div "Pen P Highlight H Eraser Shapes L Select S 4 / 4 Add Slide Poll Zoom More" at bounding box center [240, 294] width 413 height 38
click at [118, 289] on div "Eraser" at bounding box center [114, 293] width 29 height 23
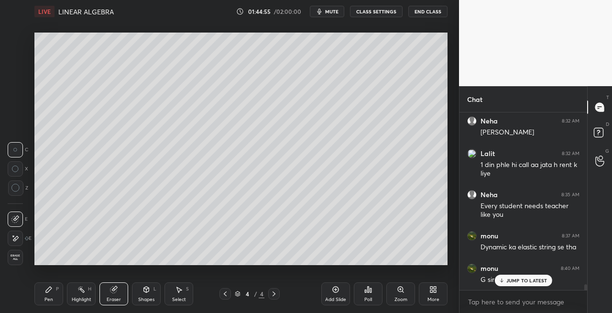
click at [56, 284] on div "Pen P" at bounding box center [48, 293] width 29 height 23
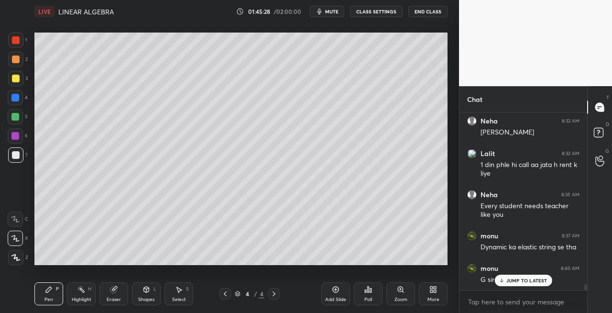
scroll to position [5146, 0]
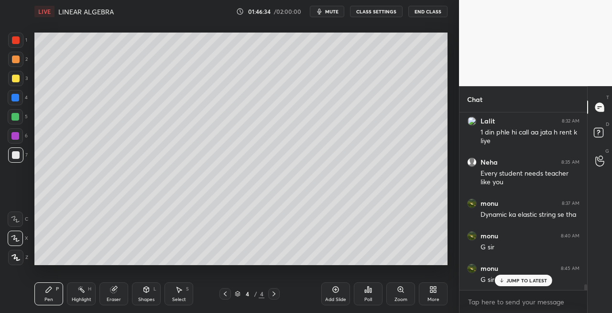
click at [276, 293] on icon at bounding box center [274, 294] width 8 height 8
click at [274, 295] on icon at bounding box center [274, 294] width 8 height 8
click at [18, 82] on div at bounding box center [15, 78] width 15 height 15
click at [272, 293] on icon at bounding box center [274, 294] width 8 height 8
click at [336, 296] on div "Add Slide" at bounding box center [336, 293] width 29 height 23
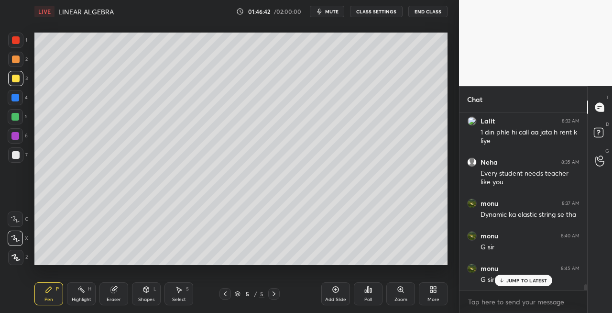
click at [148, 292] on icon at bounding box center [147, 290] width 8 height 8
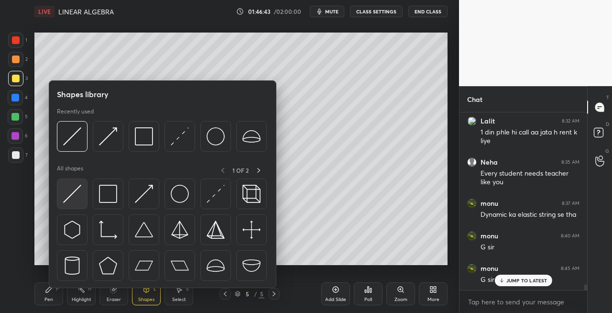
click at [70, 192] on img at bounding box center [72, 194] width 18 height 18
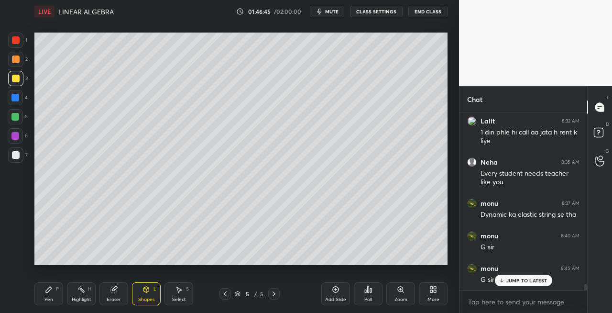
click at [49, 294] on div "Pen P" at bounding box center [48, 293] width 29 height 23
click at [18, 148] on div at bounding box center [15, 154] width 15 height 15
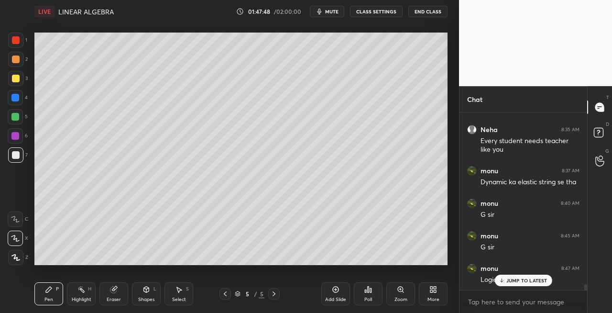
click at [140, 295] on div "Shapes L" at bounding box center [146, 293] width 29 height 23
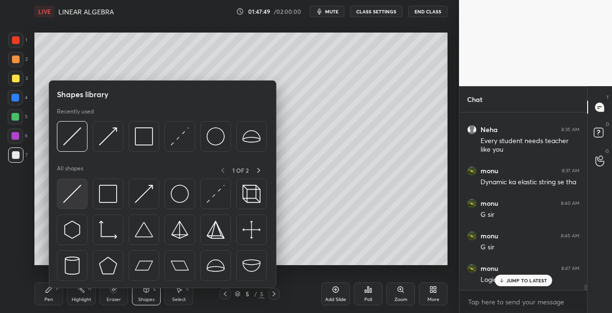
click at [60, 198] on div at bounding box center [72, 193] width 31 height 31
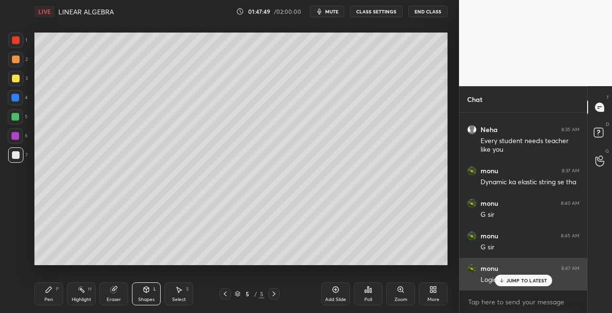
click at [499, 276] on div "JUMP TO LATEST" at bounding box center [523, 280] width 57 height 11
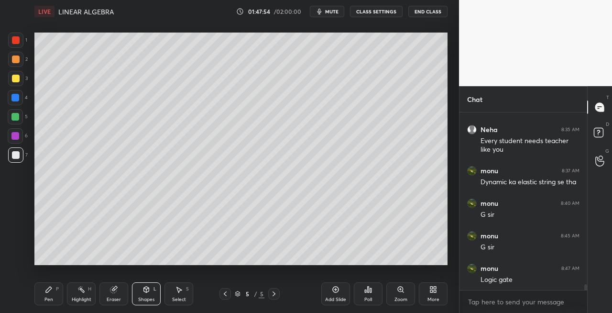
click at [62, 296] on div "Pen P" at bounding box center [48, 293] width 29 height 23
click at [109, 295] on div "Eraser" at bounding box center [114, 293] width 29 height 23
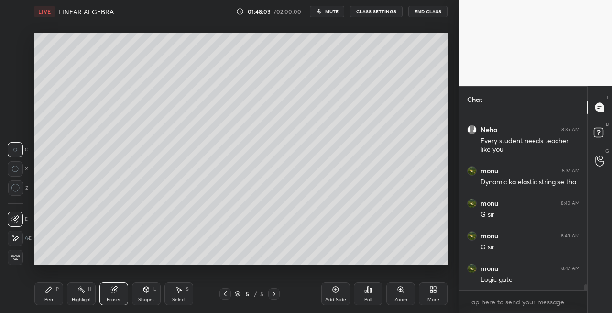
click at [48, 299] on div "Pen" at bounding box center [49, 299] width 9 height 5
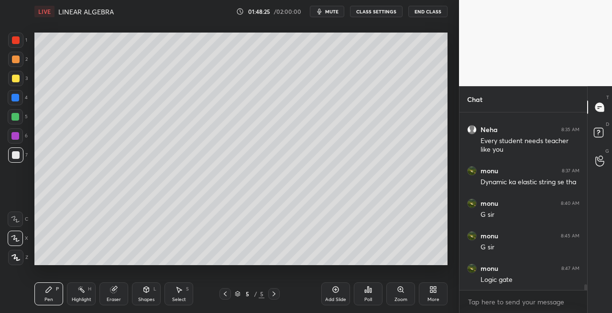
click at [112, 295] on div "Eraser" at bounding box center [114, 293] width 29 height 23
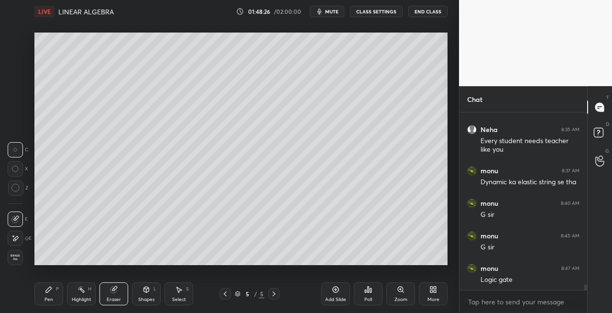
click at [44, 298] on div "Pen P" at bounding box center [48, 293] width 29 height 23
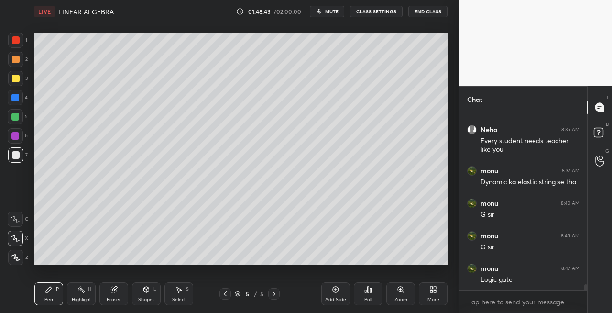
click at [145, 291] on icon at bounding box center [146, 290] width 5 height 6
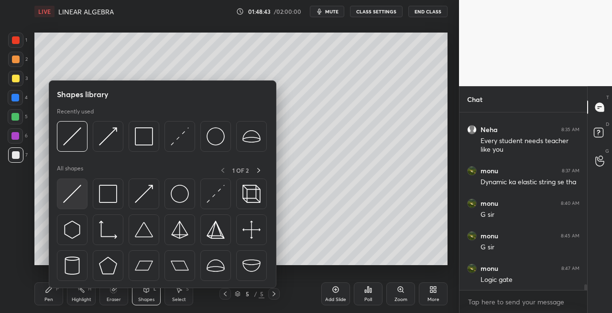
click at [68, 207] on div at bounding box center [72, 193] width 31 height 31
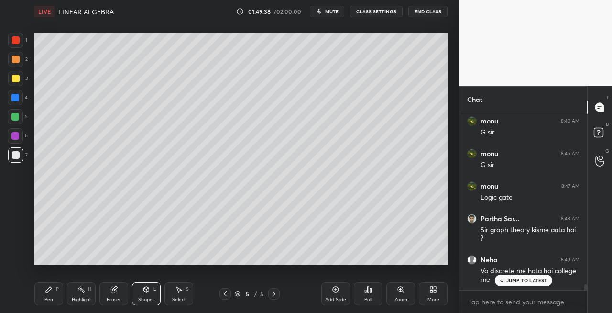
scroll to position [5293, 0]
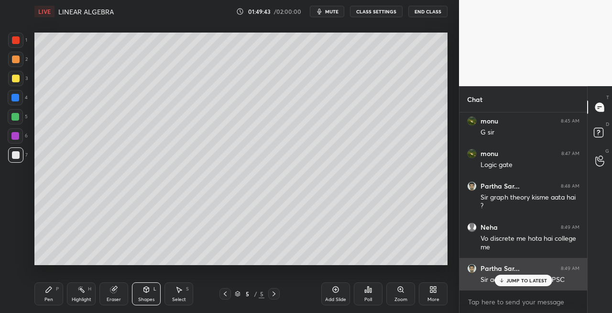
click at [508, 280] on p "JUMP TO LATEST" at bounding box center [527, 281] width 41 height 6
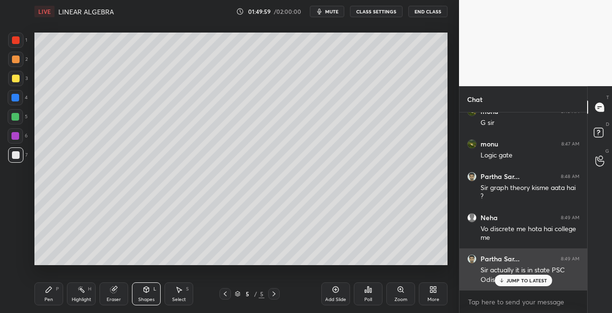
click at [507, 283] on p "JUMP TO LATEST" at bounding box center [527, 281] width 41 height 6
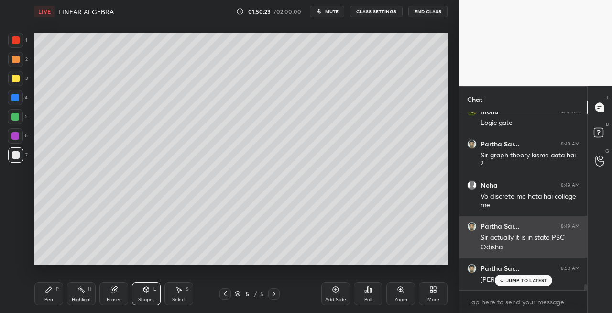
scroll to position [5376, 0]
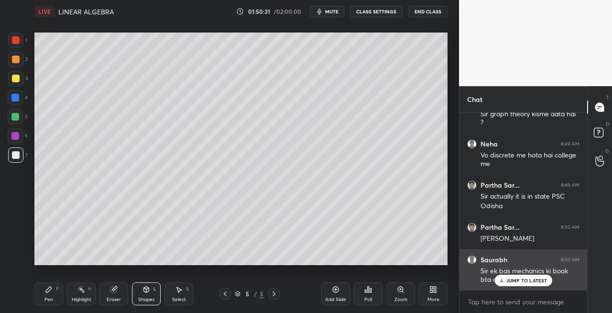
click at [529, 281] on p "JUMP TO LATEST" at bounding box center [527, 281] width 41 height 6
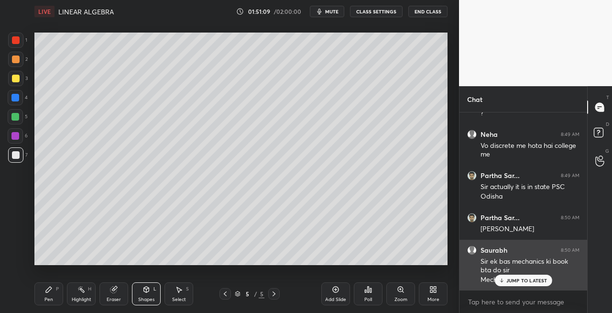
click at [508, 282] on p "JUMP TO LATEST" at bounding box center [527, 281] width 41 height 6
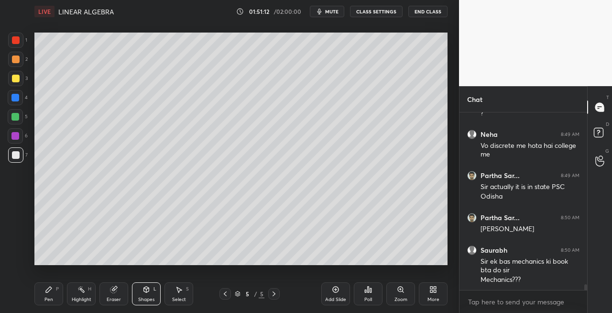
click at [223, 298] on div at bounding box center [225, 293] width 11 height 11
click at [226, 297] on icon at bounding box center [226, 294] width 8 height 8
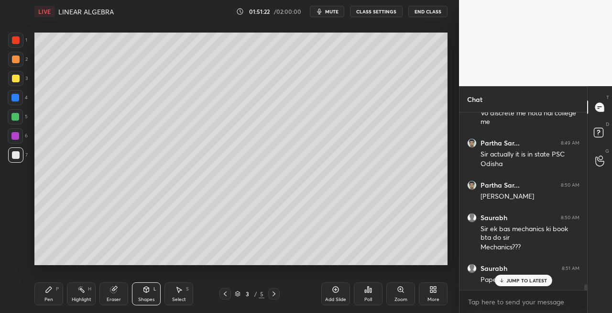
click at [510, 278] on p "JUMP TO LATEST" at bounding box center [527, 281] width 41 height 6
click at [275, 294] on icon at bounding box center [274, 293] width 3 height 5
click at [275, 296] on icon at bounding box center [274, 294] width 8 height 8
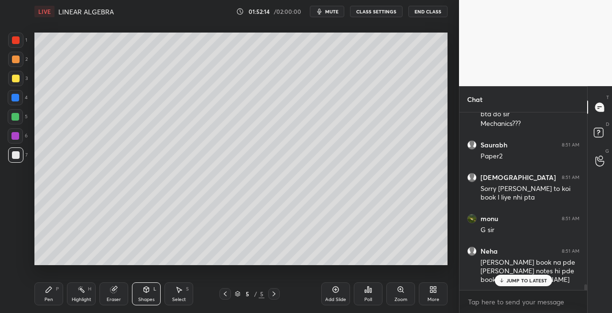
scroll to position [5575, 0]
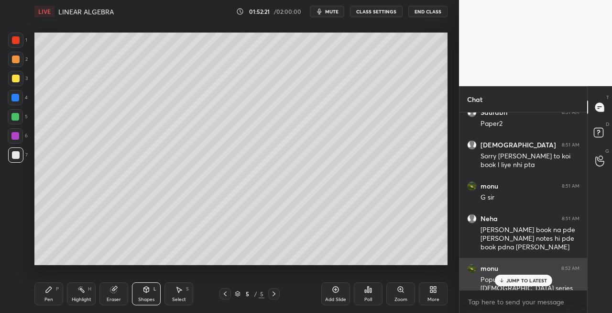
click at [510, 279] on p "JUMP TO LATEST" at bounding box center [527, 281] width 41 height 6
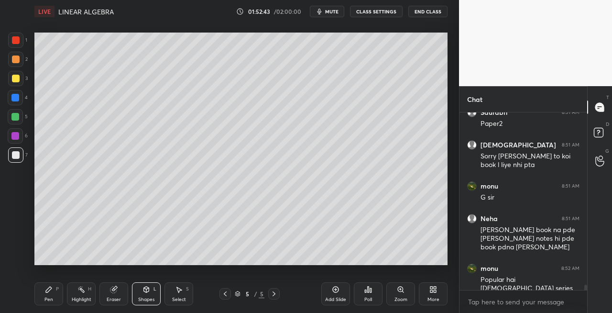
click at [224, 294] on icon at bounding box center [226, 294] width 8 height 8
click at [225, 294] on icon at bounding box center [225, 293] width 3 height 5
click at [226, 295] on icon at bounding box center [225, 293] width 3 height 5
click at [224, 294] on icon at bounding box center [225, 293] width 3 height 5
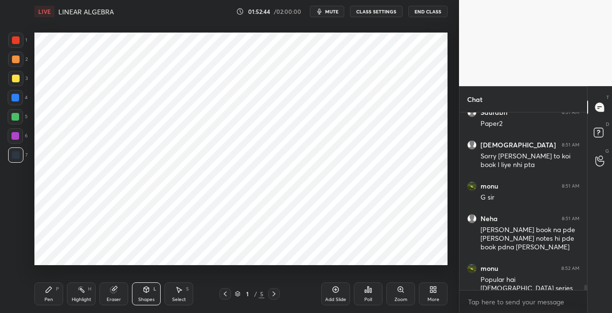
click at [279, 296] on div at bounding box center [273, 293] width 11 height 11
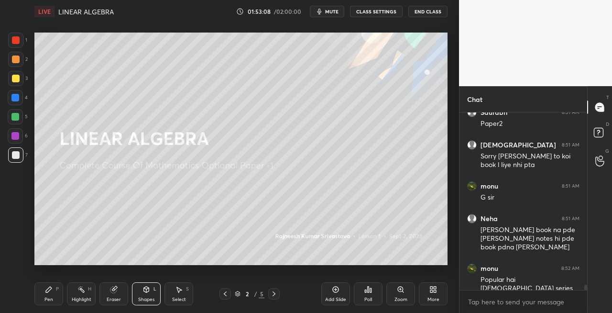
scroll to position [5593, 0]
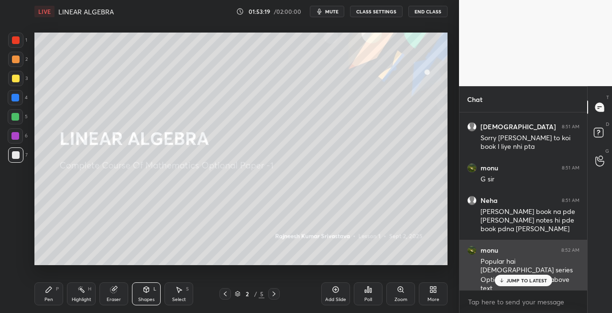
click at [513, 278] on p "JUMP TO LATEST" at bounding box center [527, 281] width 41 height 6
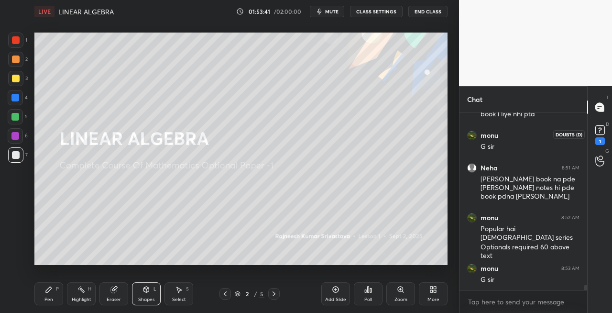
click at [596, 146] on div "D Doubts (D) 1" at bounding box center [600, 134] width 24 height 27
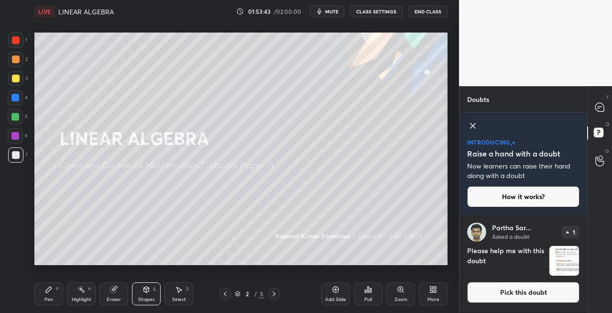
click at [568, 263] on img "grid" at bounding box center [565, 261] width 30 height 30
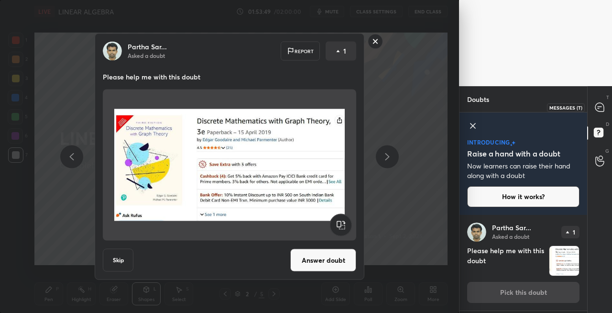
click at [601, 109] on icon at bounding box center [600, 107] width 9 height 9
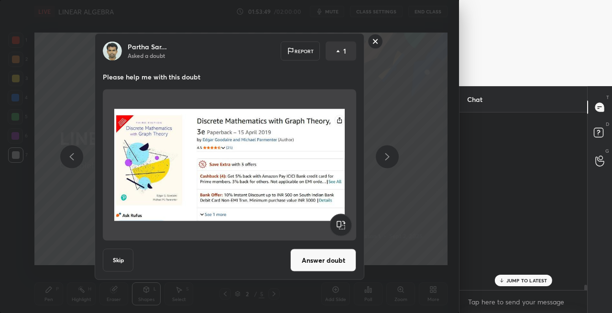
scroll to position [175, 125]
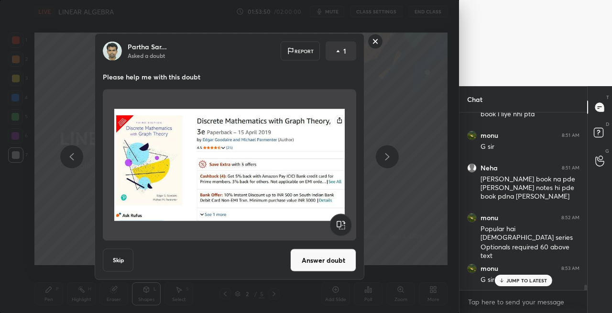
click at [386, 38] on div "Partha Sar... Asked a doubt Report 1 Please help me with this doubt Skip Answer…" at bounding box center [230, 156] width 362 height 246
click at [374, 42] on rect at bounding box center [375, 41] width 15 height 15
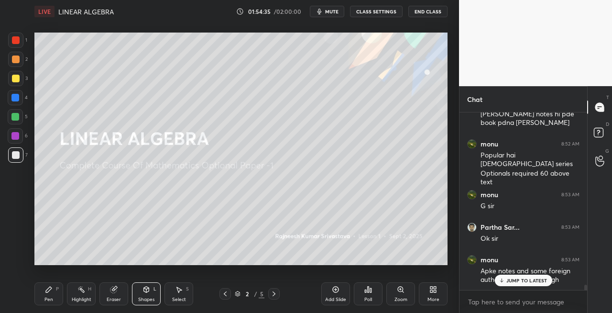
scroll to position [5810, 0]
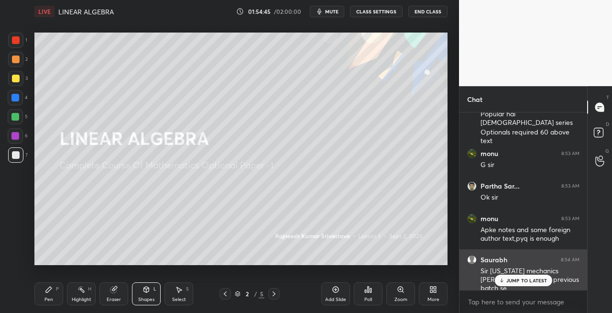
click at [508, 278] on p "JUMP TO LATEST" at bounding box center [527, 281] width 41 height 6
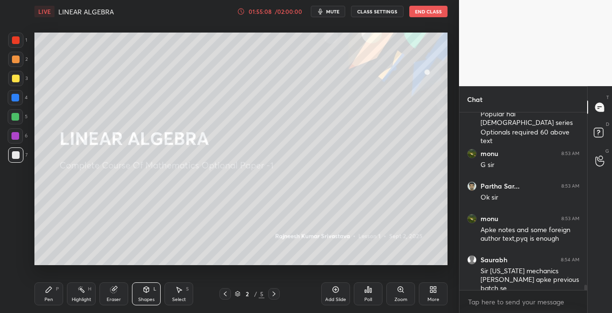
click at [275, 297] on icon at bounding box center [274, 294] width 8 height 8
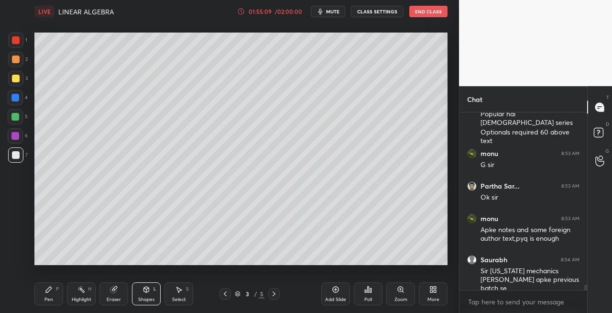
scroll to position [5860, 0]
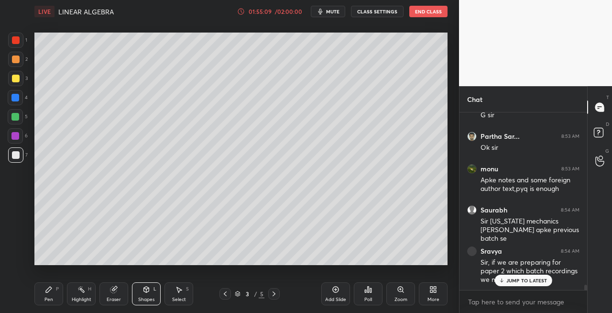
click at [277, 297] on icon at bounding box center [274, 294] width 8 height 8
click at [274, 297] on icon at bounding box center [274, 294] width 8 height 8
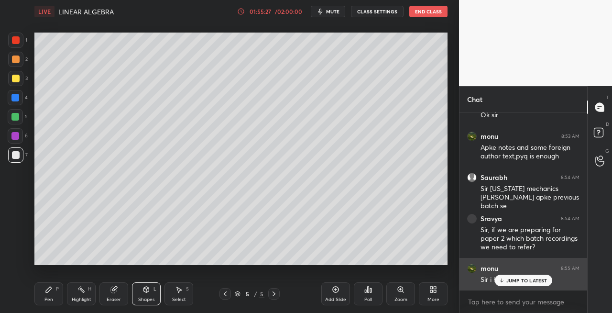
click at [518, 279] on p "JUMP TO LATEST" at bounding box center [527, 281] width 41 height 6
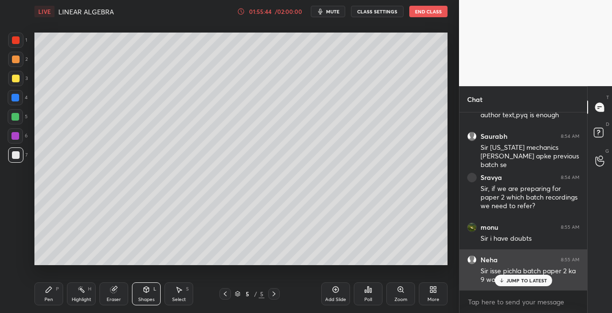
click at [517, 281] on p "JUMP TO LATEST" at bounding box center [527, 281] width 41 height 6
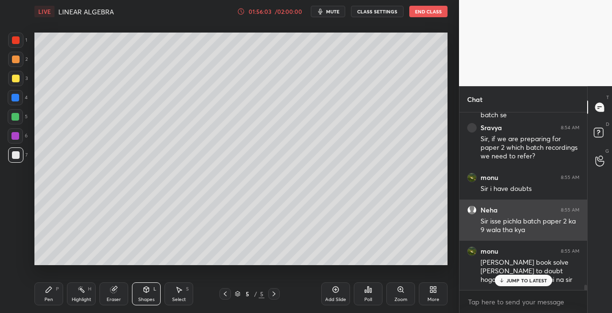
scroll to position [6016, 0]
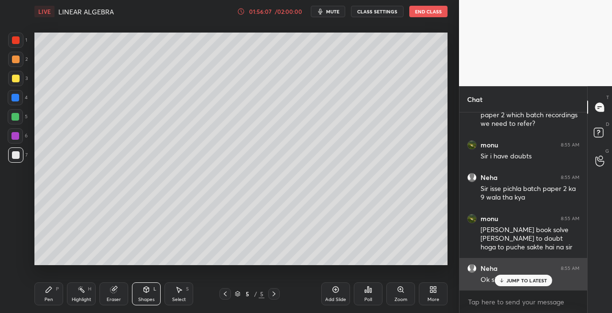
click at [512, 280] on p "JUMP TO LATEST" at bounding box center [527, 281] width 41 height 6
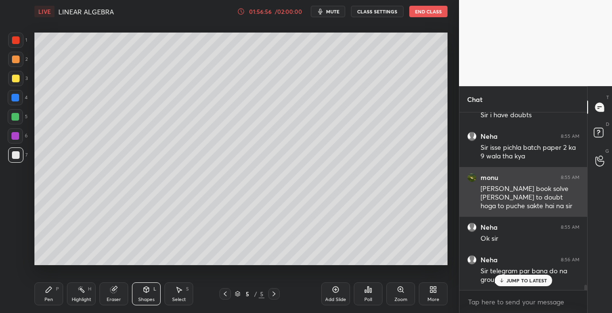
scroll to position [6098, 0]
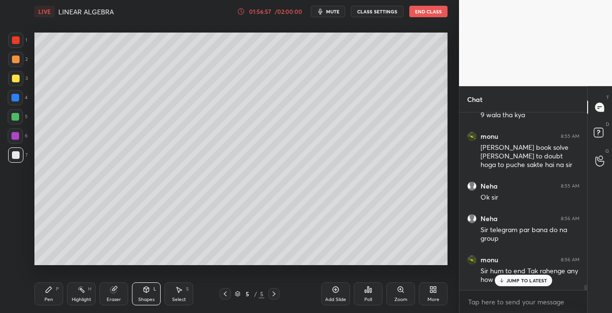
click at [518, 282] on p "JUMP TO LATEST" at bounding box center [527, 281] width 41 height 6
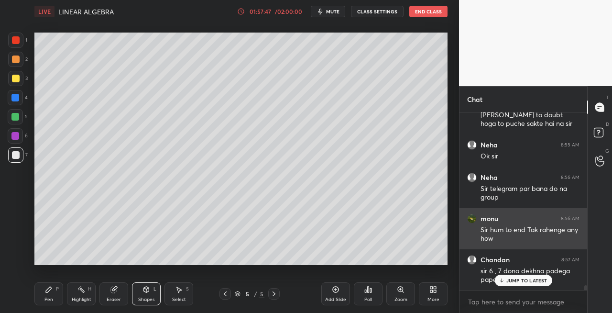
scroll to position [6149, 0]
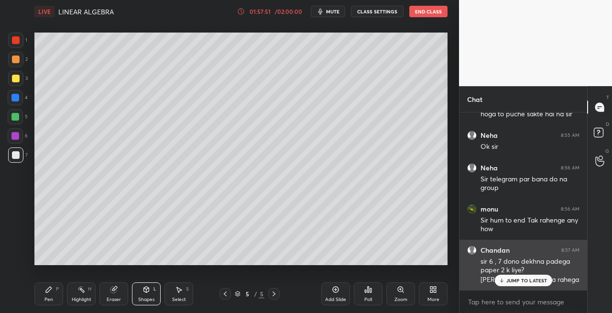
click at [510, 275] on div "JUMP TO LATEST" at bounding box center [523, 280] width 57 height 11
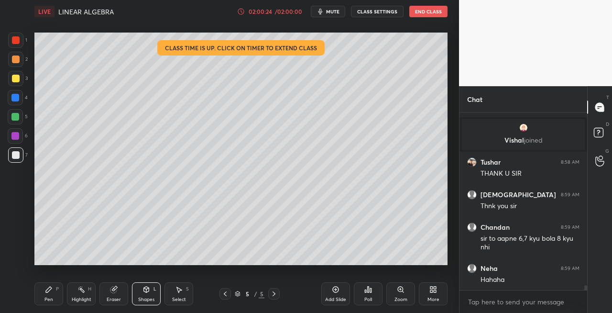
scroll to position [6462, 0]
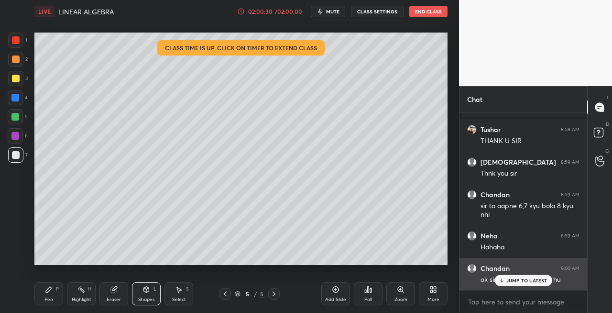
click at [517, 280] on p "JUMP TO LATEST" at bounding box center [527, 281] width 41 height 6
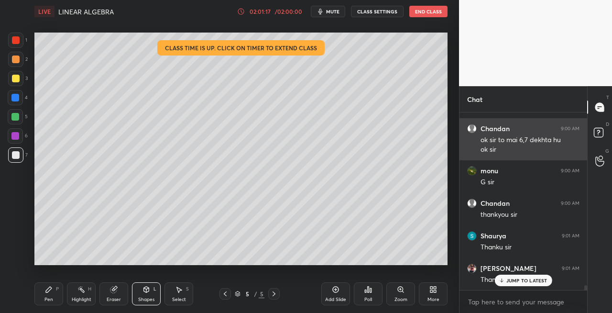
scroll to position [6634, 0]
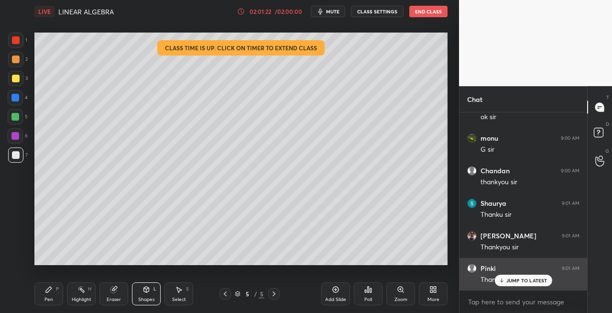
click at [512, 281] on p "JUMP TO LATEST" at bounding box center [527, 281] width 41 height 6
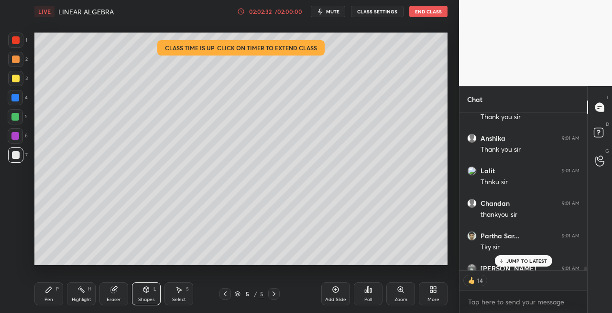
scroll to position [6849, 0]
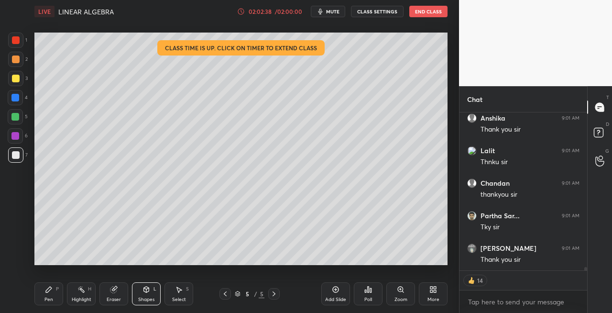
click at [427, 12] on button "End Class" at bounding box center [429, 11] width 38 height 11
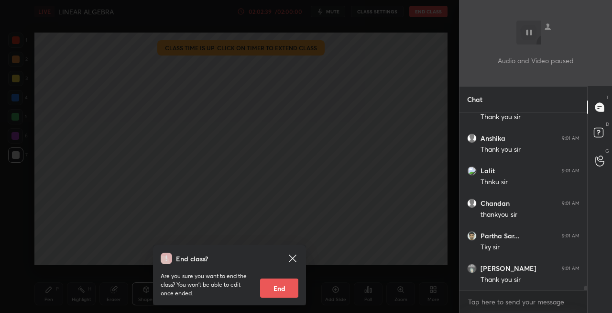
click at [283, 292] on button "End" at bounding box center [279, 287] width 38 height 19
type textarea "x"
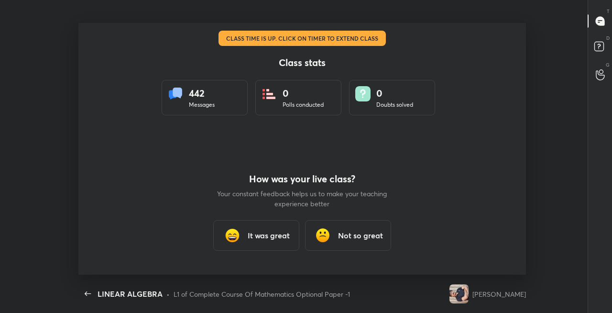
scroll to position [47598, 47245]
click at [278, 234] on h3 "It was great" at bounding box center [269, 235] width 42 height 11
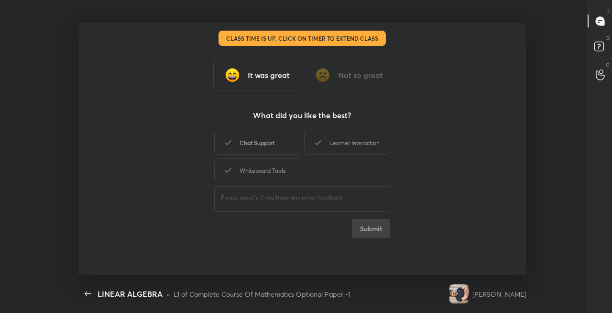
click at [260, 142] on div "Chat Support" at bounding box center [257, 143] width 86 height 24
click at [340, 143] on div "Learner Interaction" at bounding box center [347, 143] width 86 height 24
click at [278, 166] on div "Whiteboard Tools" at bounding box center [257, 170] width 86 height 24
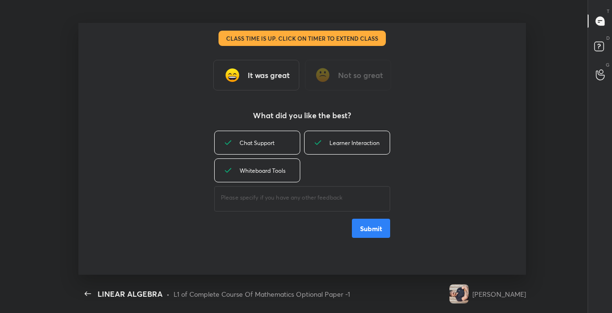
click at [375, 225] on button "Submit" at bounding box center [371, 228] width 38 height 19
